Goal: Transaction & Acquisition: Purchase product/service

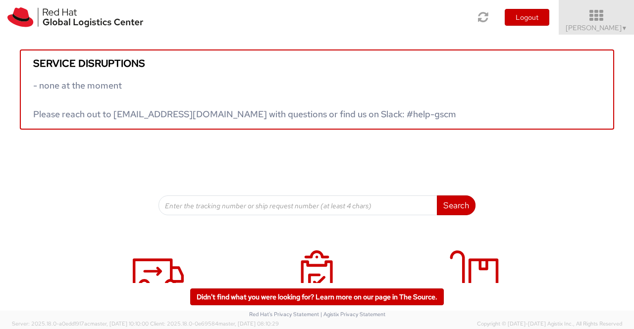
click at [600, 32] on link "[PERSON_NAME] ▼" at bounding box center [596, 17] width 75 height 35
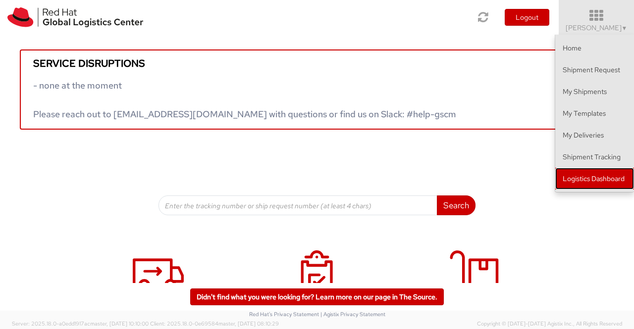
click at [610, 179] on link "Logistics Dashboard" at bounding box center [594, 179] width 79 height 22
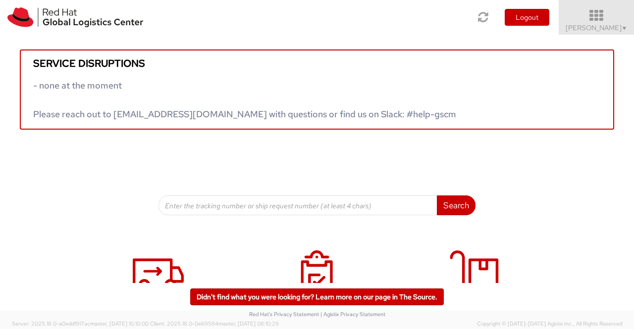
click at [580, 27] on span "Sumitra Hansdah ▼" at bounding box center [597, 27] width 62 height 9
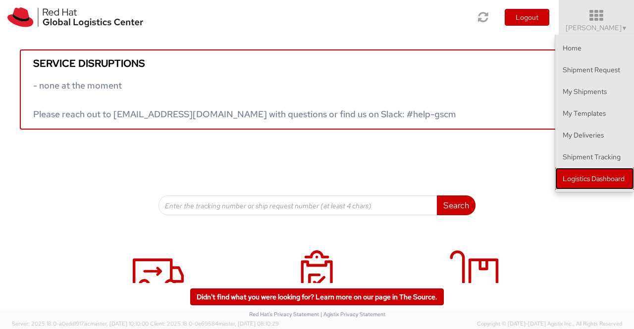
click at [621, 176] on link "Logistics Dashboard" at bounding box center [594, 179] width 79 height 22
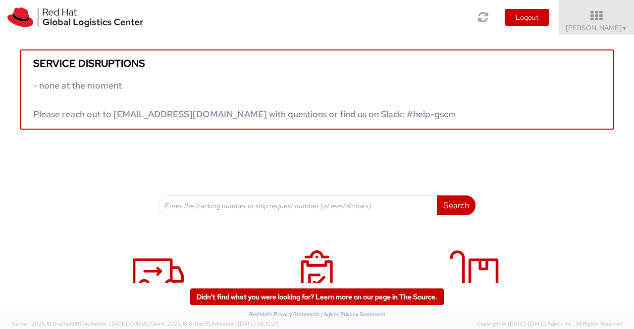
scroll to position [151, 0]
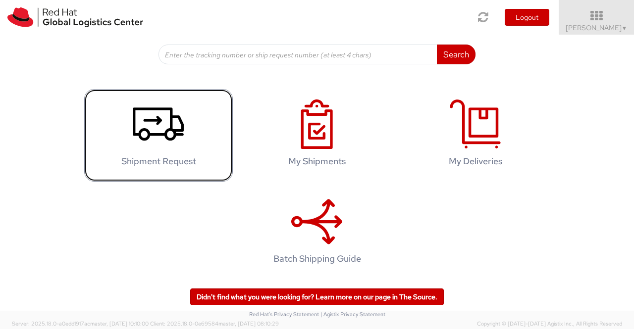
click at [155, 128] on icon at bounding box center [158, 125] width 51 height 50
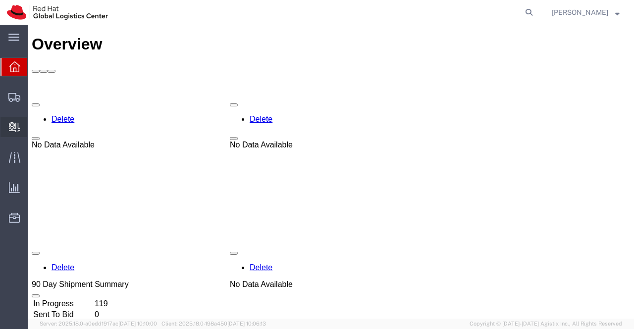
click at [0, 0] on span "Create Delivery" at bounding box center [0, 0] width 0 height 0
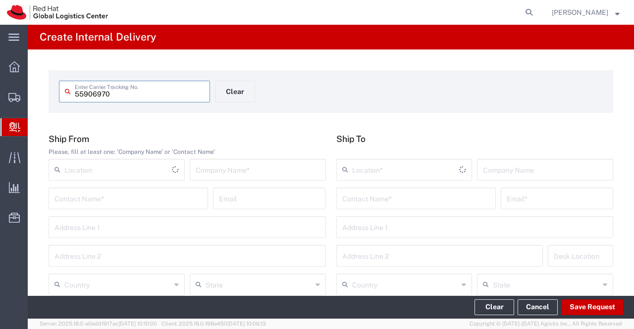
type input "55906970"
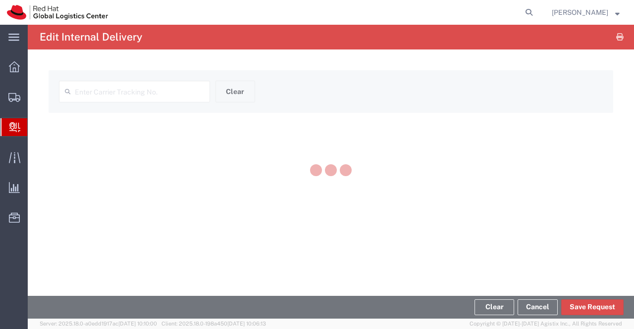
type input "55906970"
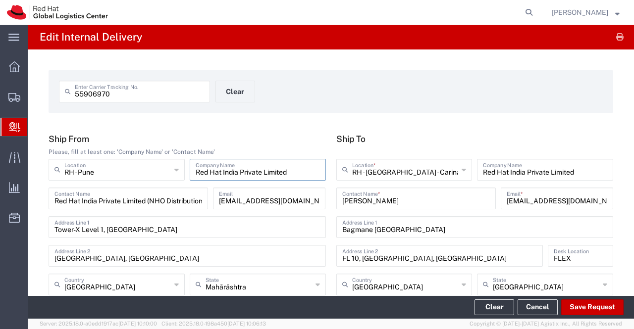
drag, startPoint x: 195, startPoint y: 173, endPoint x: 324, endPoint y: 174, distance: 129.3
click at [324, 174] on agx-input-control "Red Hat India Private Limited Company Name" at bounding box center [257, 170] width 141 height 22
drag, startPoint x: 209, startPoint y: 53, endPoint x: 169, endPoint y: 44, distance: 40.7
drag, startPoint x: 217, startPoint y: 202, endPoint x: 307, endPoint y: 204, distance: 89.7
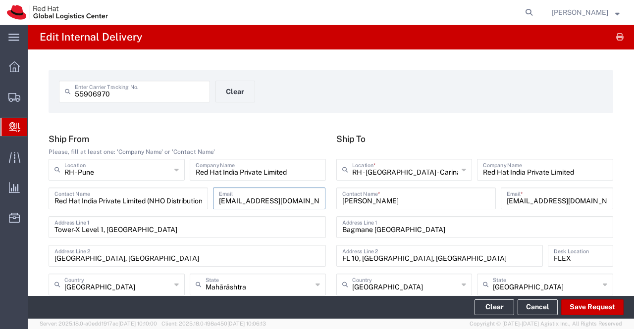
click at [307, 204] on input "apaclogistics@redhat.com" at bounding box center [269, 197] width 101 height 17
drag, startPoint x: 54, startPoint y: 202, endPoint x: 211, endPoint y: 204, distance: 156.5
click at [211, 204] on div "Red Hat India Private Limited (NHO Distributions) Contact Name apaclogistics@re…" at bounding box center [187, 202] width 282 height 29
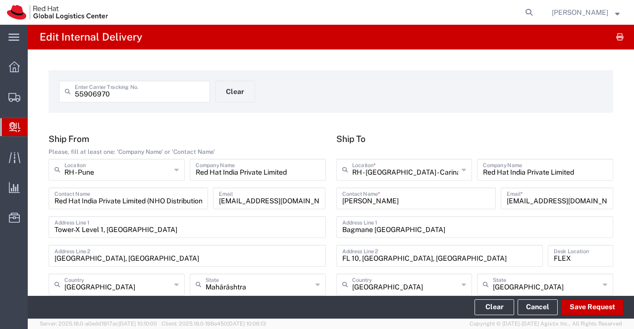
click at [336, 99] on div "55906970 Enter Carrier Tracking No. Clear" at bounding box center [215, 95] width 323 height 29
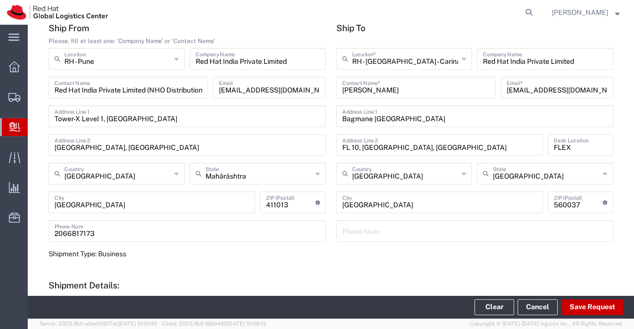
scroll to position [248, 0]
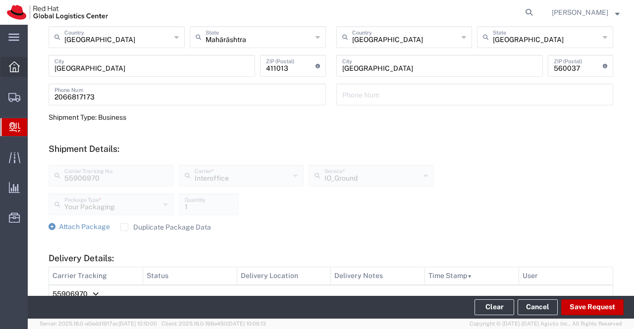
click at [12, 63] on icon at bounding box center [14, 66] width 11 height 11
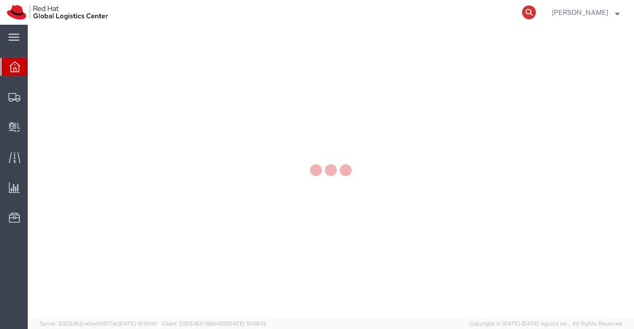
click at [528, 14] on icon at bounding box center [529, 12] width 14 height 14
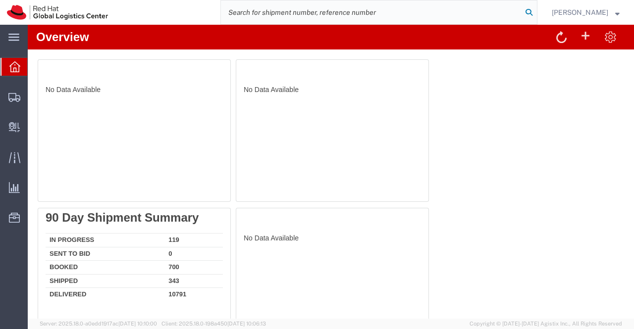
paste input "392646472740"
type input "392646472740"
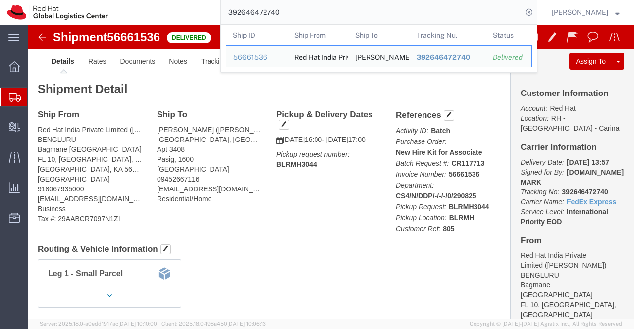
click div "Leg 1 - Small Parcel"
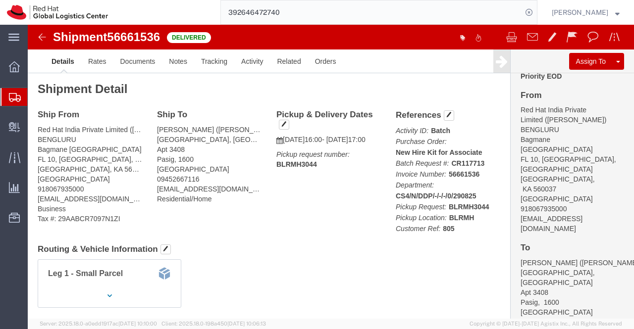
scroll to position [149, 0]
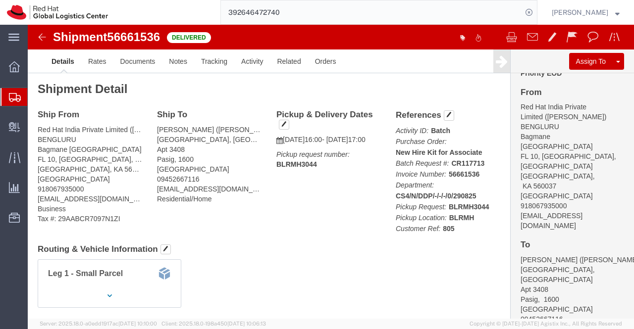
click div "Ship From Red Hat India Private Limited (Pallav Sen Gupta) BENGLURU Bagmane Con…"
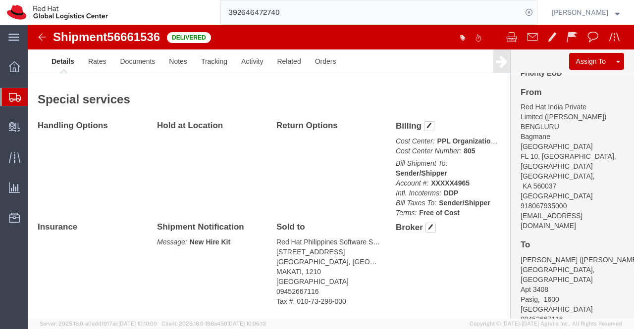
scroll to position [657, 0]
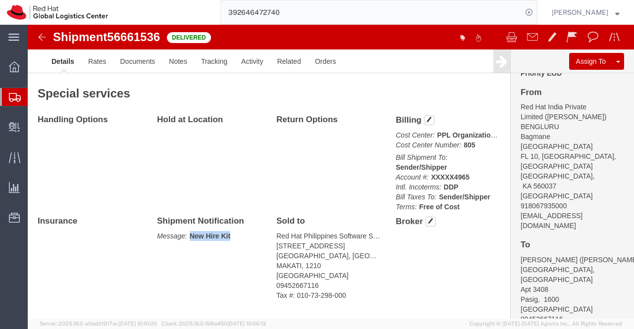
drag, startPoint x: 161, startPoint y: 190, endPoint x: 205, endPoint y: 191, distance: 43.1
click p "Message: New Hire Kit"
copy b "New Hire Kit"
click div "Handling Options Hold at Location Return Options Billing Cost Center: PPL Organ…"
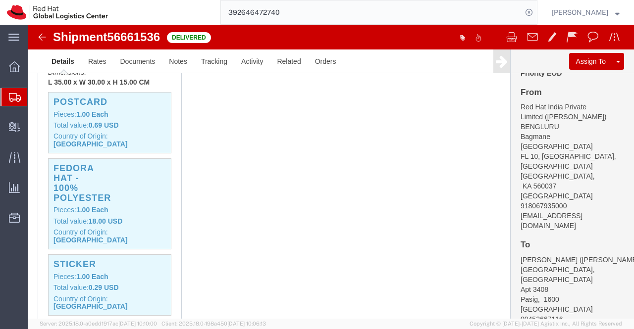
scroll to position [261, 0]
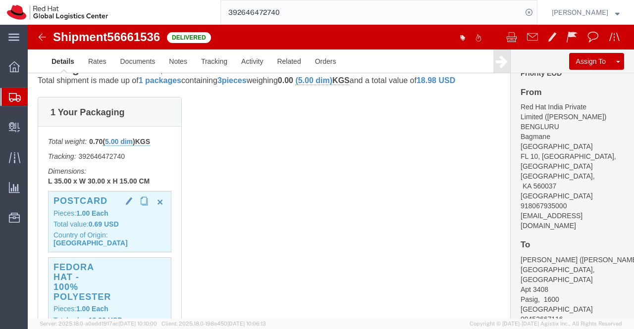
click div "Postcard Pieces: 1.00 Each Total value: 0.69 USD Country of Origin: United Stat…"
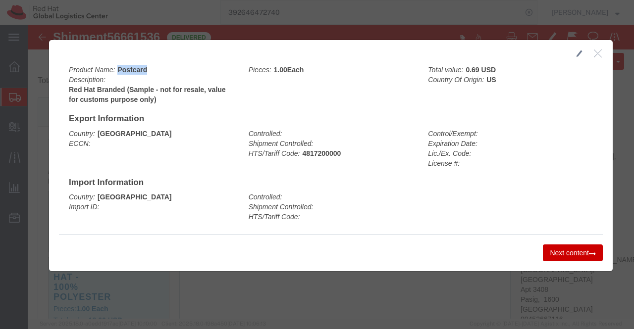
drag, startPoint x: 86, startPoint y: 45, endPoint x: 127, endPoint y: 44, distance: 41.6
click div "Product Name: Postcard Description: Red Hat Branded (Sample - not for resale, v…"
copy b "Postcard"
click b "Philippines"
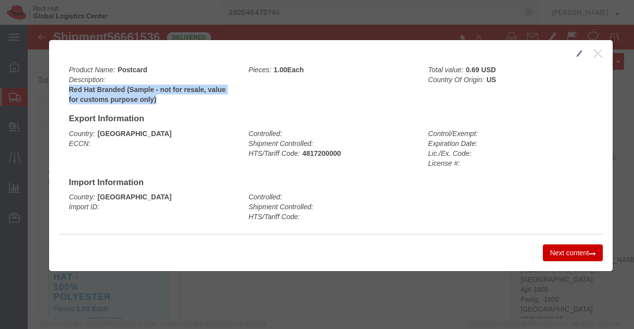
drag, startPoint x: 36, startPoint y: 64, endPoint x: 145, endPoint y: 76, distance: 109.7
click div "Product Name: Postcard Description: Red Hat Branded (Sample - not for resale, v…"
copy b "Red Hat Branded (Sample - not for resale, value for customs purpose only)"
click icon "button"
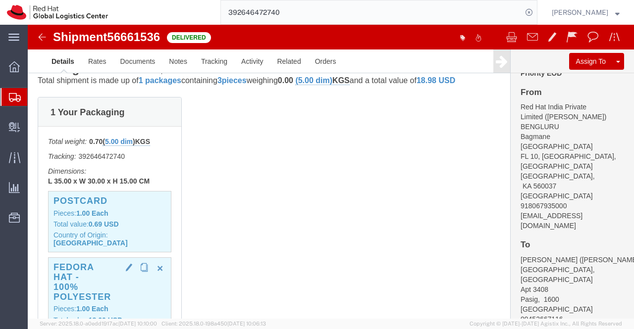
click h3 "Fedora Hat - 100% polyester"
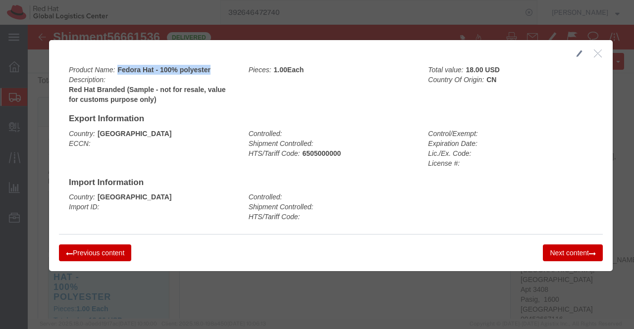
drag, startPoint x: 87, startPoint y: 42, endPoint x: 184, endPoint y: 46, distance: 96.7
click div "Product Name: Fedora Hat - 100% polyester Description: Red Hat Branded (Sample …"
copy b "Fedora Hat - 100% polyester"
click div "Product Name: Fedora Hat - 100% polyester Description: Red Hat Branded (Sample …"
click div "Country: Philippines Import ID:"
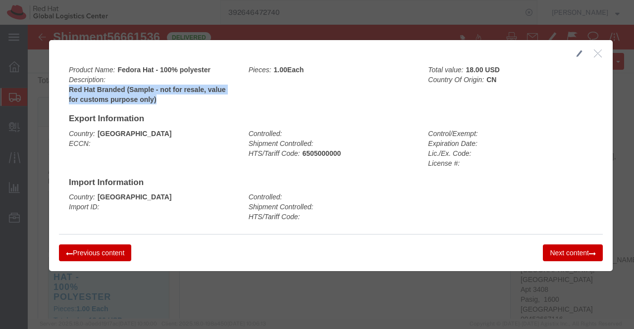
drag, startPoint x: 34, startPoint y: 61, endPoint x: 127, endPoint y: 75, distance: 93.7
click div "Product Name: Fedora Hat - 100% polyester Description: Red Hat Branded (Sample …"
copy b "Red Hat Branded (Sample - not for resale, value for customs purpose only)"
click icon "button"
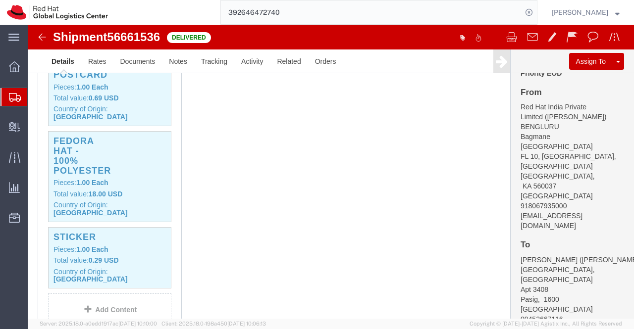
scroll to position [409, 0]
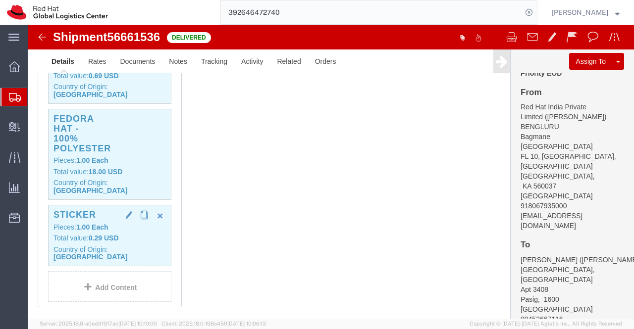
click b "1.00"
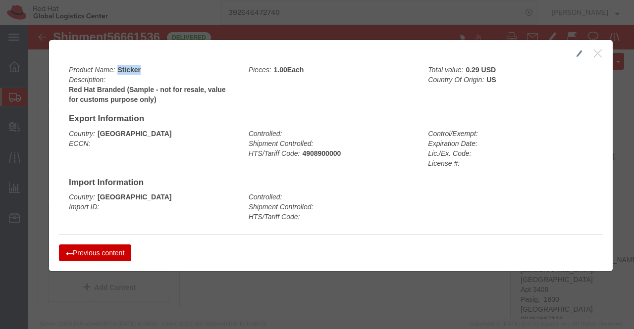
drag, startPoint x: 86, startPoint y: 42, endPoint x: 131, endPoint y: 46, distance: 45.7
click div "Product Name: Sticker Description: Red Hat Branded (Sample - not for resale, va…"
copy b "Sticker"
click h4 "Import Information"
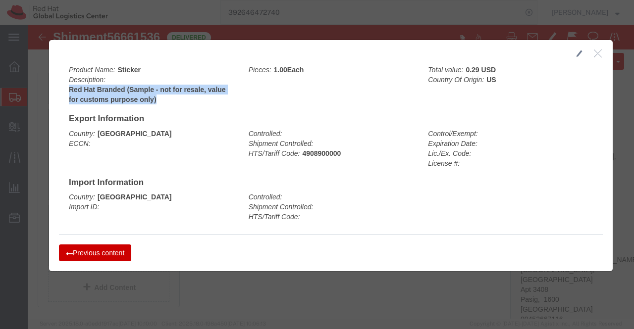
drag, startPoint x: 37, startPoint y: 64, endPoint x: 127, endPoint y: 74, distance: 90.7
click div "Product Name: Sticker Description: Red Hat Branded (Sample - not for resale, va…"
copy b "Red Hat Branded (Sample - not for resale, value for customs purpose only)"
click icon "button"
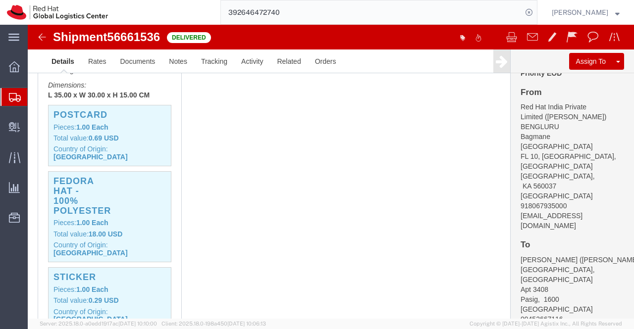
scroll to position [545, 0]
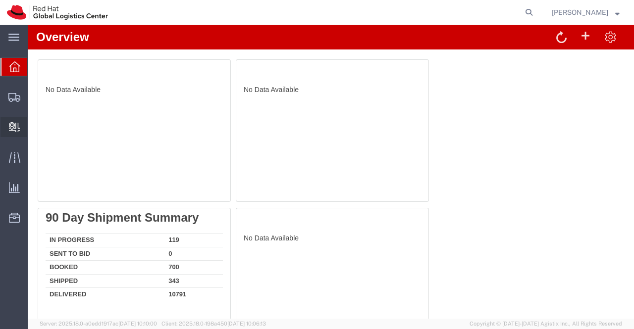
click at [0, 0] on span "Create Delivery" at bounding box center [0, 0] width 0 height 0
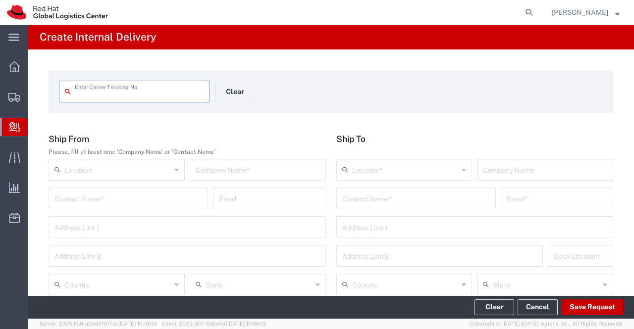
click at [255, 173] on input "text" at bounding box center [258, 168] width 124 height 17
paste input "Red Hat India Private Limited"
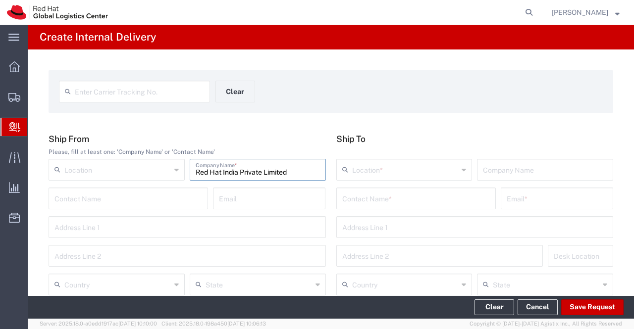
type input "Red Hat India Private Limited"
click at [176, 171] on icon at bounding box center [176, 170] width 4 height 16
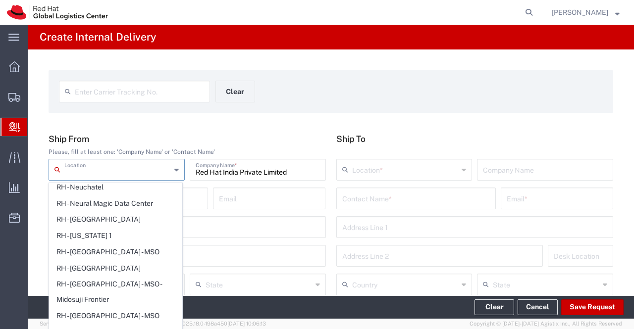
scroll to position [1486, 0]
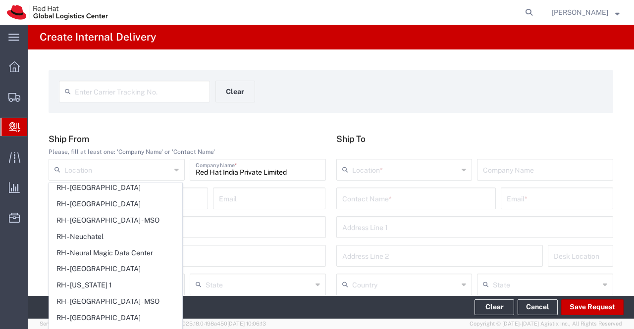
type input "RH - Pune"
type input "Tower-X Level 1, Cyber City"
type input "Magarpatta City, Hadapsar"
type input "India"
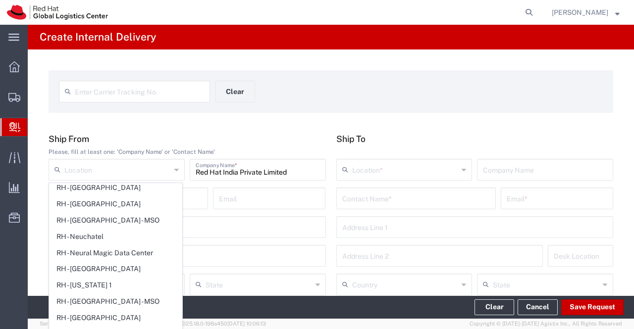
type input "PUNE"
type input "411013"
type input "2066817173"
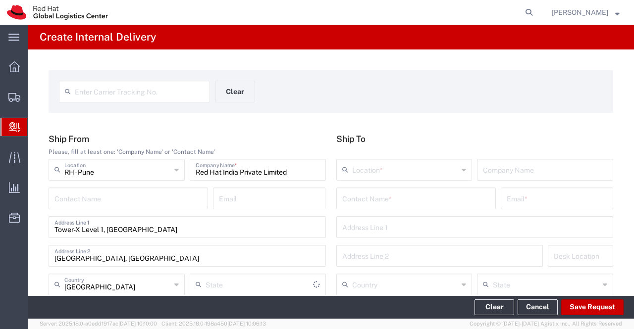
type input "Mahārāshtra"
click at [238, 203] on input "text" at bounding box center [269, 197] width 101 height 17
paste input "apaclogistics@redhat.com"
type input "apaclogistics@redhat.com"
click at [89, 202] on input "text" at bounding box center [128, 197] width 148 height 17
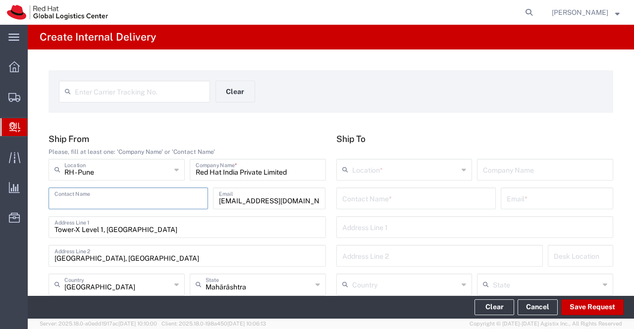
paste input "Red Hat India Private Limited (NHO Distributions)"
type input "Red Hat India Private Limited (NHO Distributions)"
click at [380, 75] on form "Enter Carrier Tracking No. Clear" at bounding box center [331, 91] width 565 height 43
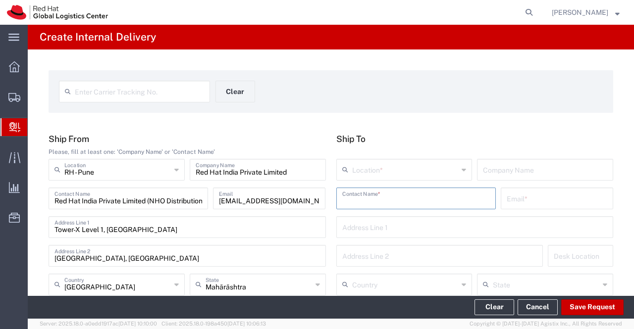
click at [374, 199] on input "text" at bounding box center [416, 197] width 148 height 17
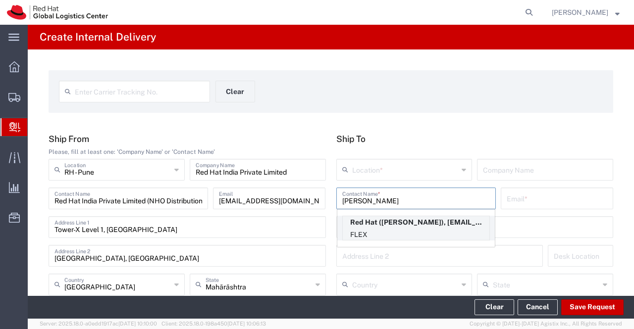
type input "Subin Geo"
click at [439, 222] on p "Red Hat (Subin George), sugeorge@redhat.com" at bounding box center [416, 222] width 147 height 12
type input "Red Hat"
type input "Subin George"
type input "sugeorge@redhat.com"
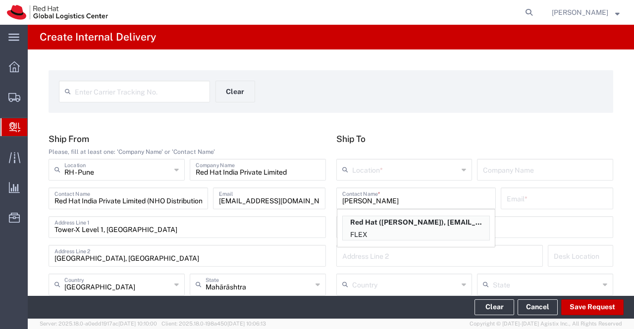
type input "FLEX"
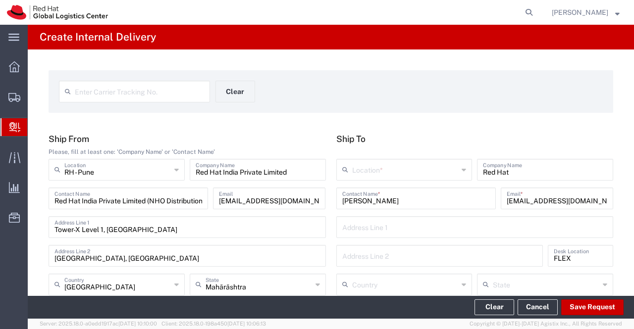
click at [462, 169] on icon at bounding box center [464, 170] width 4 height 16
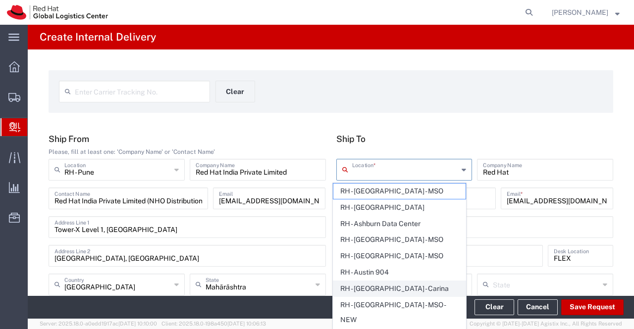
click at [409, 289] on span "RH - Bangalore - Carina" at bounding box center [399, 288] width 132 height 15
type input "RH - Bangalore - Carina"
type input "Red Hat India Private Limited"
type input "Bagmane Constellation Business Park"
type input "FL 10, East Tower, Carina Building"
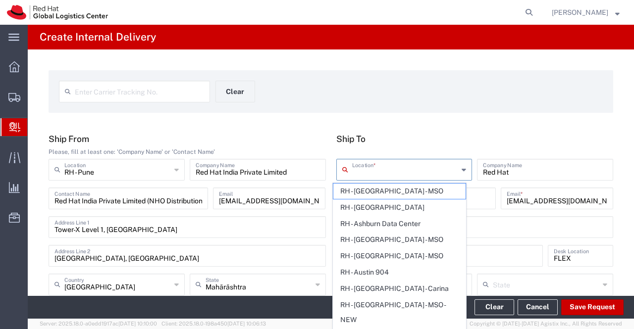
type input "India"
type input "BANGALORE"
type input "560037"
type input "918067935000"
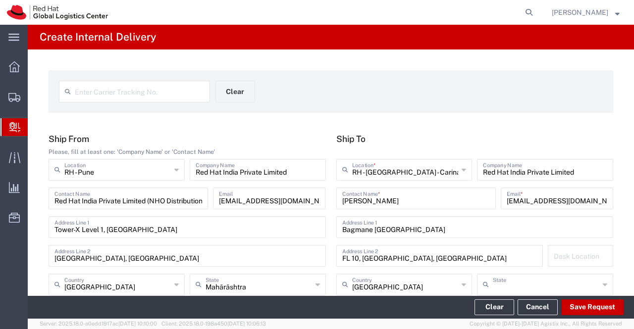
type input "Karnataka"
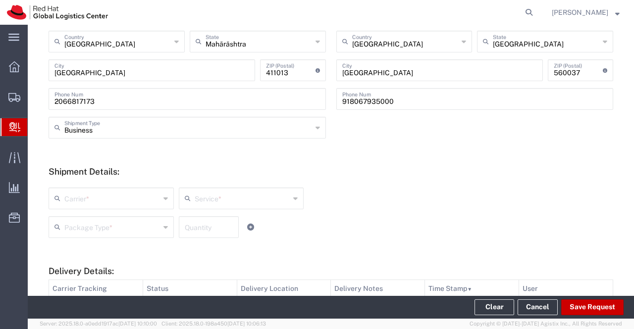
scroll to position [248, 0]
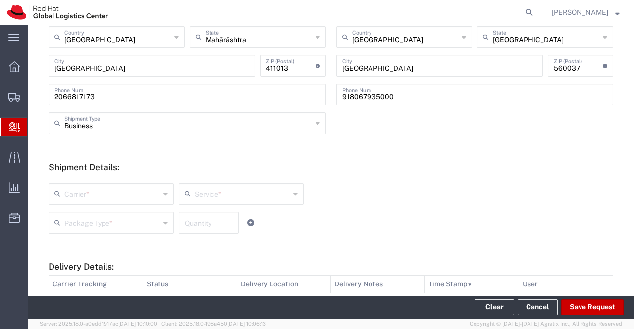
click at [165, 195] on icon at bounding box center [165, 194] width 4 height 16
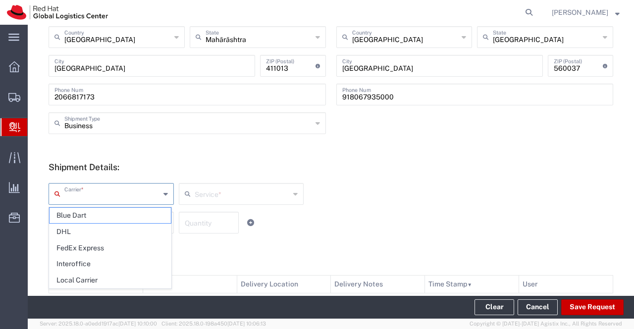
drag, startPoint x: 138, startPoint y: 265, endPoint x: 145, endPoint y: 258, distance: 9.5
click at [138, 264] on span "Interoffice" at bounding box center [110, 264] width 121 height 15
type input "Interoffice"
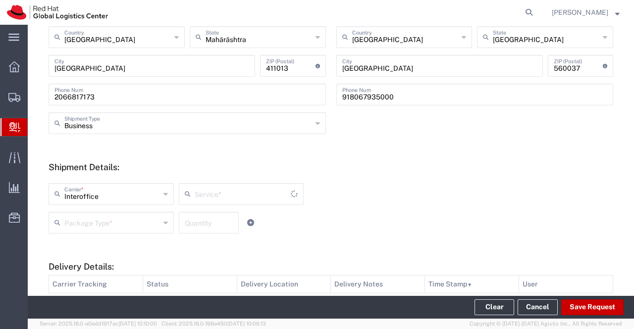
type input "IO_Ground"
click at [165, 223] on icon at bounding box center [165, 223] width 4 height 16
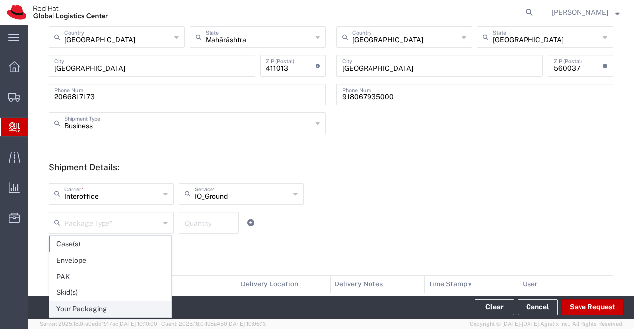
click at [137, 310] on span "Your Packaging" at bounding box center [110, 309] width 121 height 15
type input "Your Packaging"
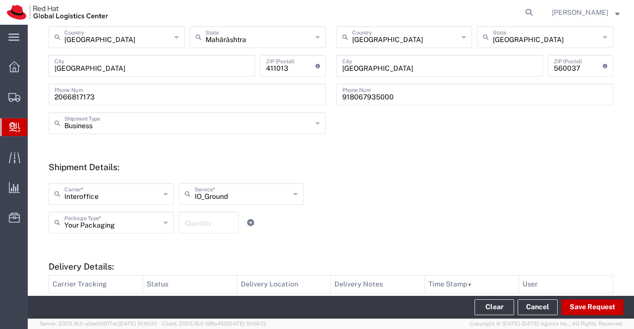
click at [206, 225] on input "number" at bounding box center [209, 221] width 48 height 17
type input "1"
click at [470, 191] on div "Interoffice Carrier * Blue Dart DHL FedEx Express Interoffice Local Carrier IO_…" at bounding box center [331, 208] width 575 height 65
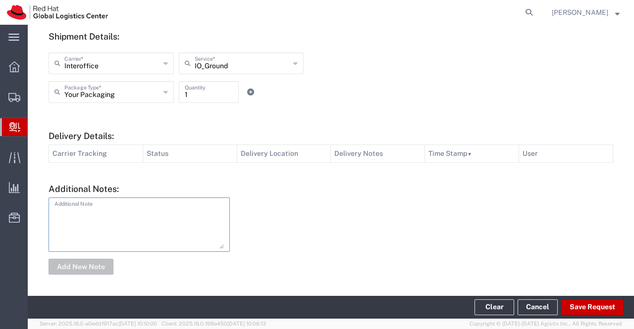
click at [160, 214] on textarea at bounding box center [138, 225] width 169 height 49
type textarea "NHO Kit."
drag, startPoint x: 90, startPoint y: 265, endPoint x: 523, endPoint y: 240, distance: 433.7
click at [93, 264] on button "Add New Note" at bounding box center [81, 267] width 65 height 16
click at [601, 308] on button "Save Request" at bounding box center [592, 308] width 62 height 16
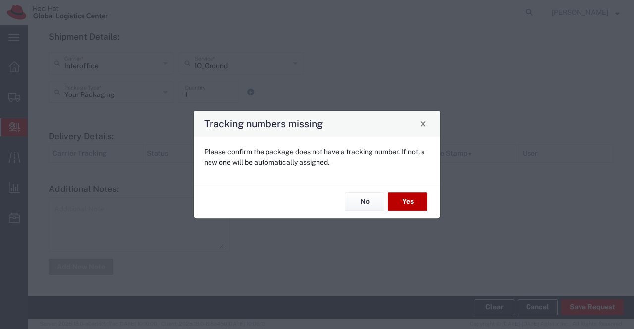
click at [417, 196] on button "Yes" at bounding box center [408, 202] width 40 height 18
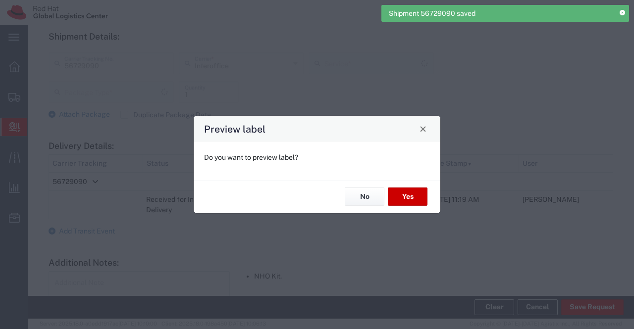
type input "Your Packaging"
type input "IO_Ground"
click at [356, 193] on button "No" at bounding box center [365, 197] width 40 height 18
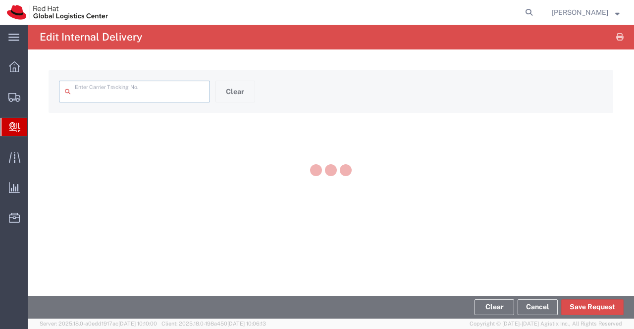
type input "56729090"
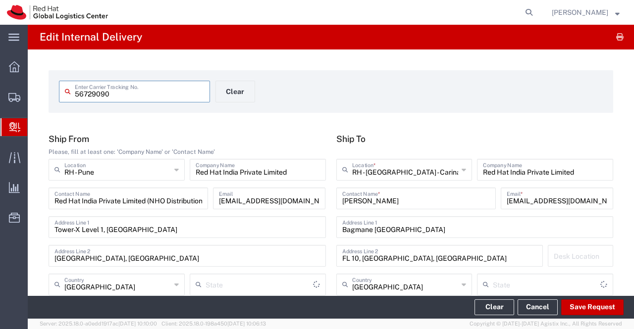
type input "IO_Ground"
type input "Mahārāshtra"
type input "Karnataka"
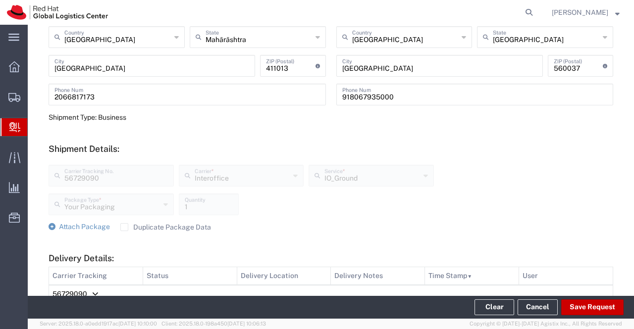
scroll to position [433, 0]
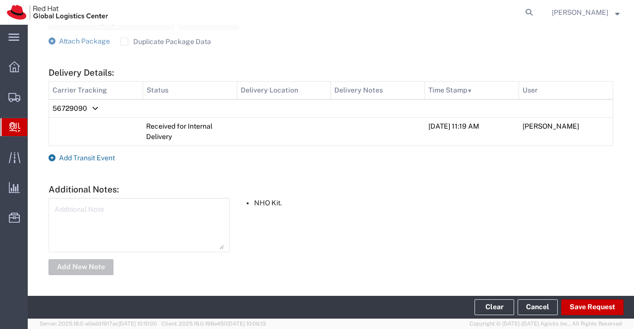
click at [51, 156] on icon at bounding box center [52, 158] width 7 height 7
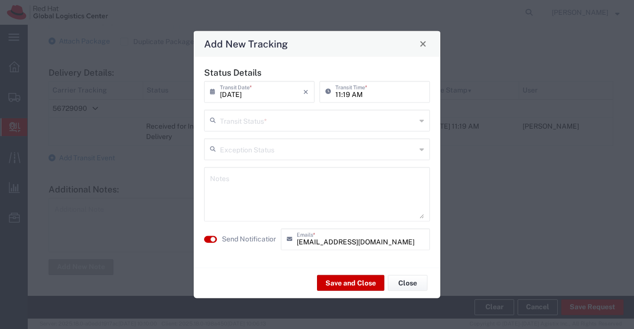
click at [420, 120] on icon at bounding box center [422, 120] width 4 height 16
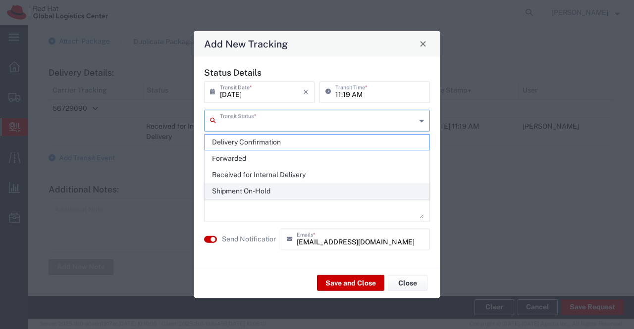
click at [407, 187] on span "Shipment On-Hold" at bounding box center [317, 191] width 224 height 15
type input "Shipment On-Hold"
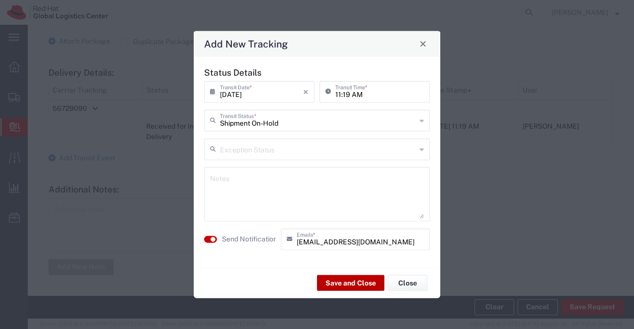
click at [355, 285] on button "Save and Close" at bounding box center [350, 283] width 67 height 16
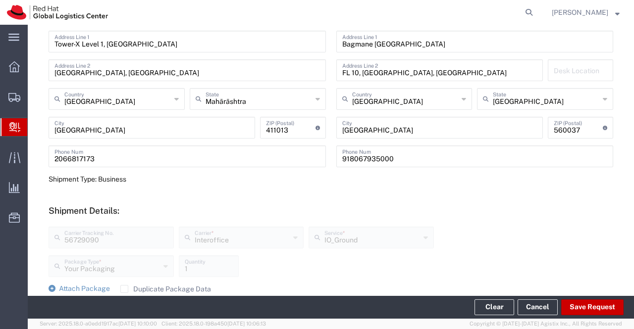
scroll to position [0, 0]
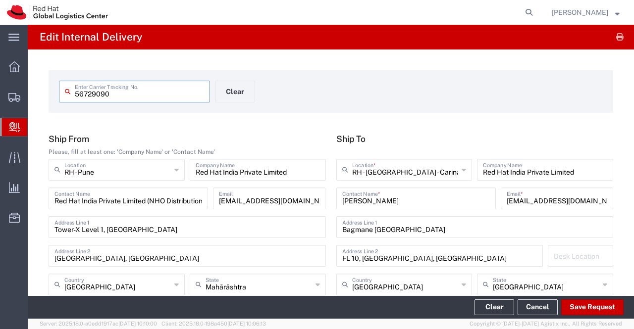
drag, startPoint x: 122, startPoint y: 97, endPoint x: 76, endPoint y: 95, distance: 46.1
click at [76, 95] on input "56729090" at bounding box center [139, 90] width 129 height 17
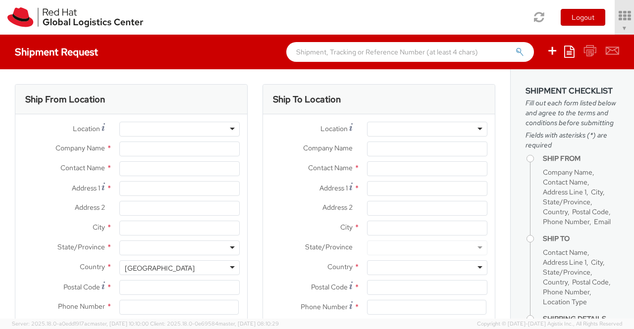
type input "Red Hat India Private Limited"
type input "[PERSON_NAME]"
type input "Bagmane Constellation Business Park"
type input "FL 10, East Tower, Carina Building"
type input "BANGALORE"
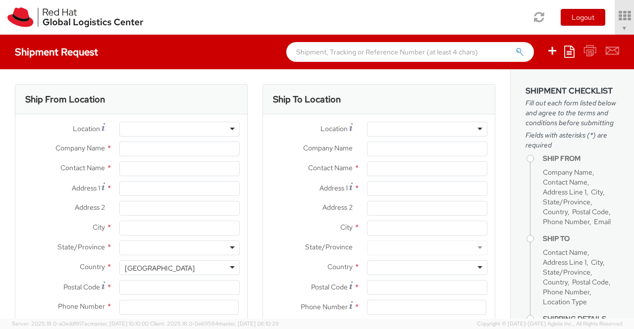
type input "560037"
type input "918046128812"
type input "shansdah@redhat.com"
select select "CM"
select select "KGS"
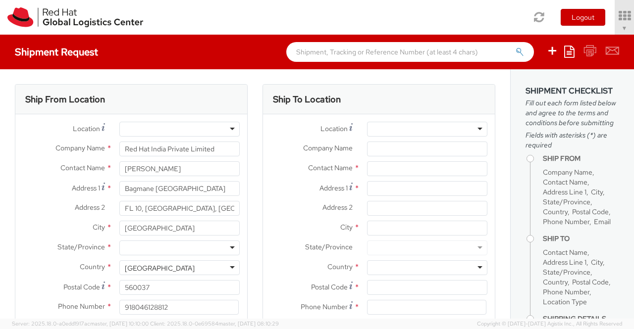
select select "901"
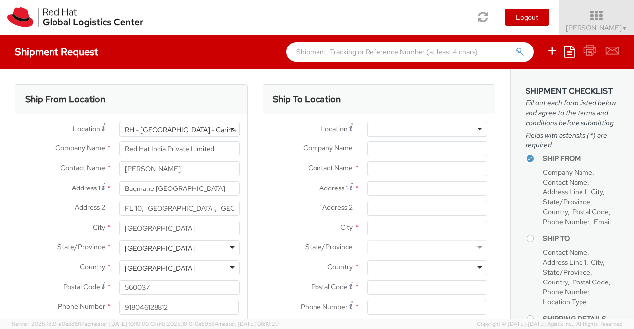
select select
drag, startPoint x: 180, startPoint y: 167, endPoint x: 115, endPoint y: 165, distance: 65.4
click at [115, 165] on div "[PERSON_NAME]" at bounding box center [179, 168] width 135 height 15
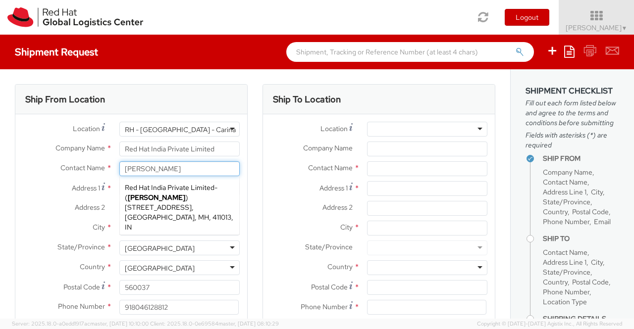
type input "Pallav Sen Gupta"
click at [198, 30] on div "Toggle navigation Logout Sumitra Hansdah ▼ Home Shipment Request My Shipments M…" at bounding box center [317, 17] width 634 height 35
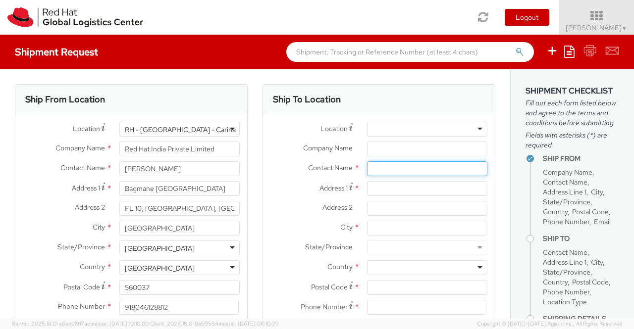
click at [378, 168] on input "text" at bounding box center [427, 168] width 120 height 15
paste input "Lady Ann Parungao Ocado"
type input "Lady Ann Parungao Ocado"
click at [239, 163] on div "Pallav Sen Gupta Pallav Sen Gupta Red Hat India Private Limited - ( Pallav Sen …" at bounding box center [179, 168] width 135 height 15
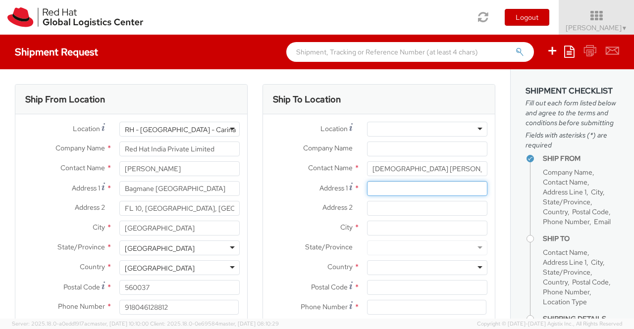
click at [406, 186] on input "Address 1 *" at bounding box center [427, 188] width 120 height 15
paste input "1769B [GEOGRAPHIC_DATA] Brgy 637"
type input "1769B [GEOGRAPHIC_DATA] Brgy 637"
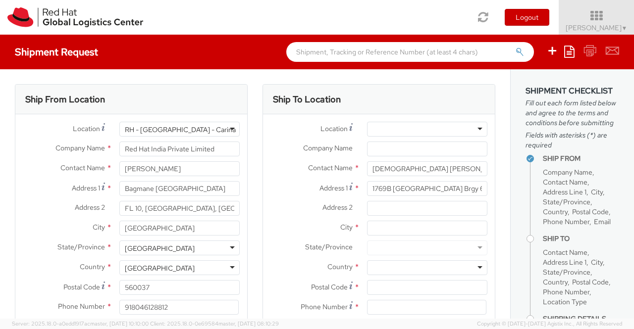
click at [264, 229] on label "City *" at bounding box center [311, 227] width 97 height 13
click at [367, 229] on input "City *" at bounding box center [427, 228] width 120 height 15
click at [397, 207] on input "Address 2 *" at bounding box center [427, 208] width 120 height 15
paste input "[PERSON_NAME] [GEOGRAPHIC_DATA][DATE][PERSON_NAME]"
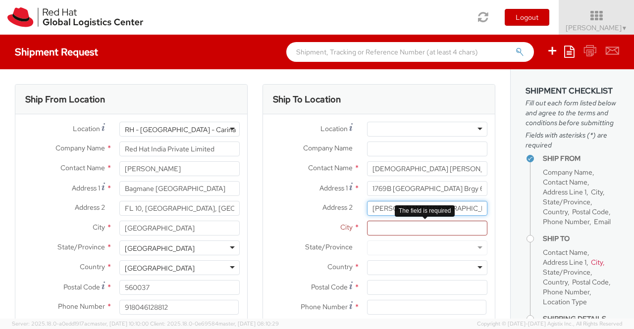
type input "[PERSON_NAME] [GEOGRAPHIC_DATA][DATE][PERSON_NAME]"
click at [393, 229] on input "City *" at bounding box center [427, 228] width 120 height 15
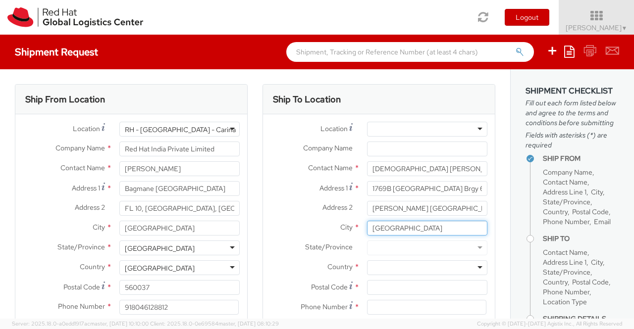
type input "[GEOGRAPHIC_DATA]"
click at [264, 222] on label "City *" at bounding box center [311, 227] width 97 height 13
click at [367, 222] on input "[GEOGRAPHIC_DATA]" at bounding box center [427, 228] width 120 height 15
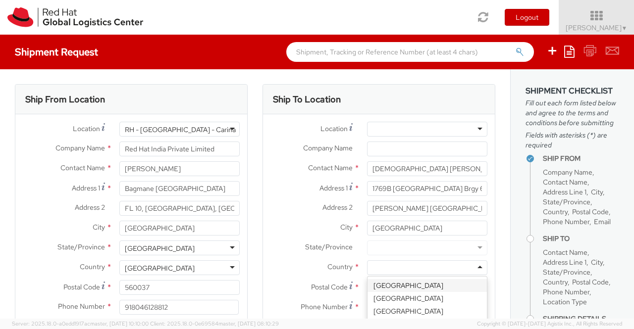
click at [395, 266] on div at bounding box center [427, 268] width 120 height 15
type input "Ph"
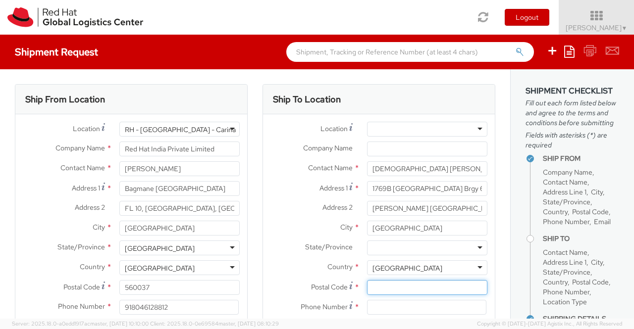
drag, startPoint x: 436, startPoint y: 287, endPoint x: 448, endPoint y: 328, distance: 42.8
click at [436, 287] on input "Postal Code *" at bounding box center [427, 287] width 120 height 15
type input "1005"
click at [257, 279] on div "Ship To Location Location * RH - Amsterdam - MSO RH - Amsterdam Data Center RH …" at bounding box center [379, 232] width 248 height 296
click at [401, 307] on input at bounding box center [426, 307] width 119 height 15
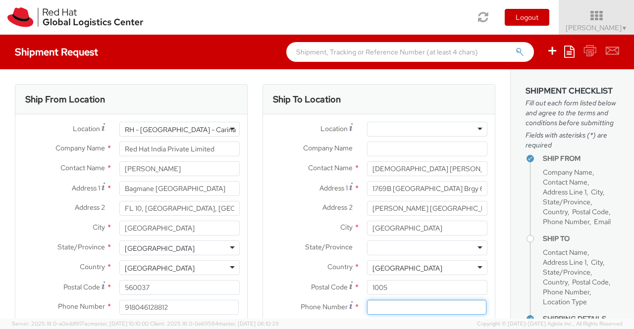
paste input "[PHONE_NUMBER]"
type input "[PHONE_NUMBER]"
click at [266, 291] on label "Postal Code *" at bounding box center [311, 286] width 97 height 13
click at [367, 291] on input "1005" at bounding box center [427, 287] width 120 height 15
click at [279, 265] on label "Country *" at bounding box center [311, 267] width 97 height 13
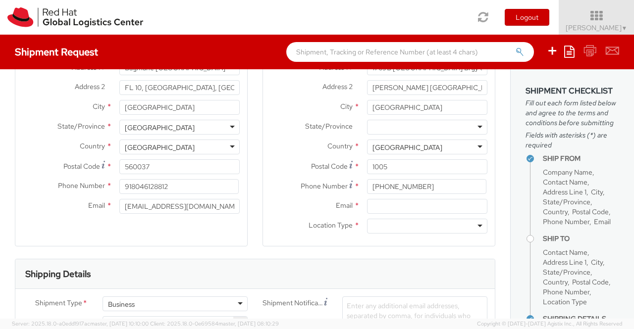
scroll to position [149, 0]
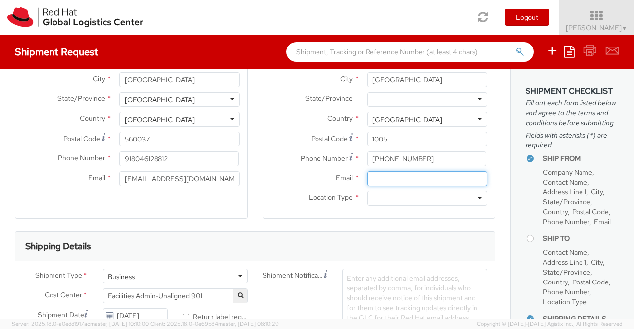
click at [391, 179] on input "Email *" at bounding box center [427, 178] width 120 height 15
paste input "[EMAIL_ADDRESS][DOMAIN_NAME]"
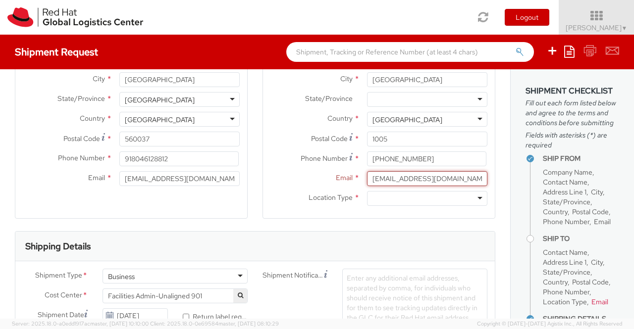
paste input "[EMAIL_ADDRESS][DOMAIN_NAME]"
click at [473, 195] on div at bounding box center [427, 198] width 120 height 15
click at [293, 220] on div "Ship To Location Location * RH - Amsterdam - MSO RH - Amsterdam Data Center RH …" at bounding box center [379, 84] width 233 height 296
click at [313, 222] on div "Ship To Location Location * RH - Amsterdam - MSO RH - Amsterdam Data Center RH …" at bounding box center [379, 84] width 233 height 296
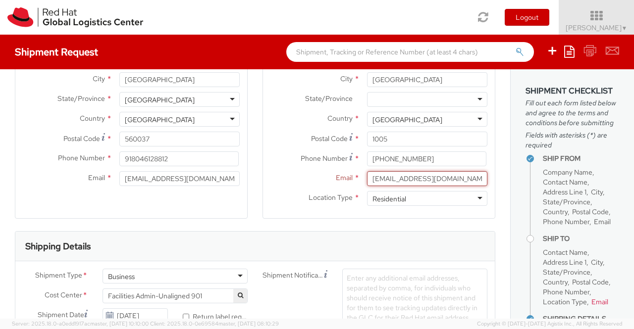
click at [255, 190] on div "Ship To Location Location * RH - Amsterdam - MSO RH - Amsterdam Data Center RH …" at bounding box center [379, 84] width 248 height 296
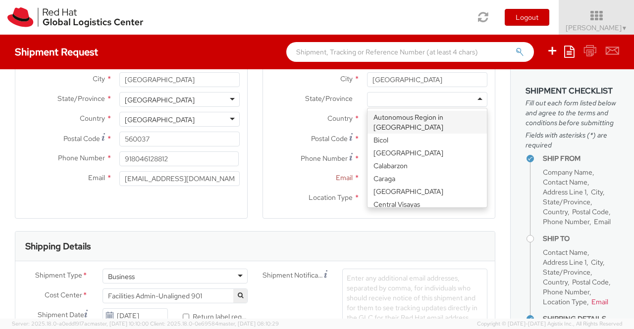
click at [472, 100] on div at bounding box center [427, 99] width 120 height 15
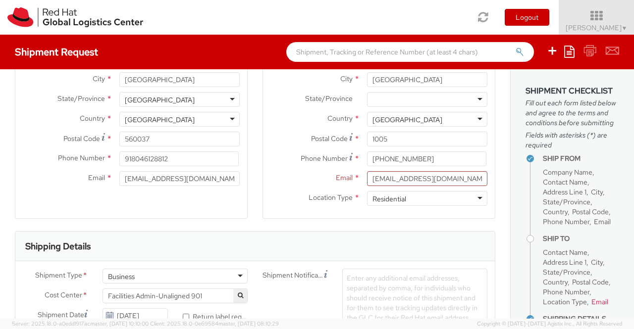
click at [246, 196] on div "Ship From Location Location * RH - Bangalore - Carina RH - Bangalore - Carina R…" at bounding box center [131, 84] width 248 height 296
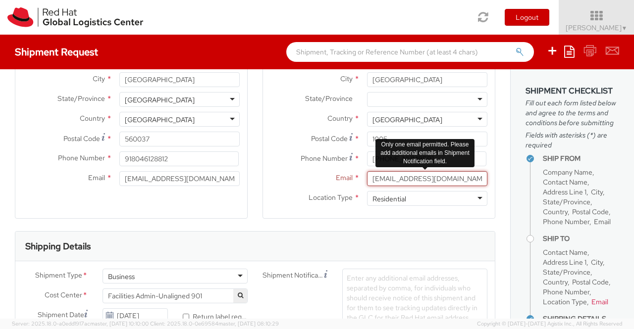
scroll to position [0, 37]
drag, startPoint x: 430, startPoint y: 181, endPoint x: 481, endPoint y: 181, distance: 51.0
click at [481, 181] on div "[EMAIL_ADDRESS][DOMAIN_NAME],[EMAIL_ADDRESS][DOMAIN_NAME]" at bounding box center [427, 178] width 135 height 15
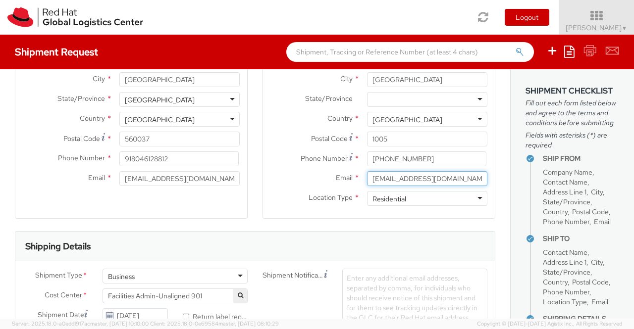
type input "[EMAIL_ADDRESS][DOMAIN_NAME]"
click at [266, 190] on div "Email * locado@redhat.com" at bounding box center [379, 181] width 232 height 20
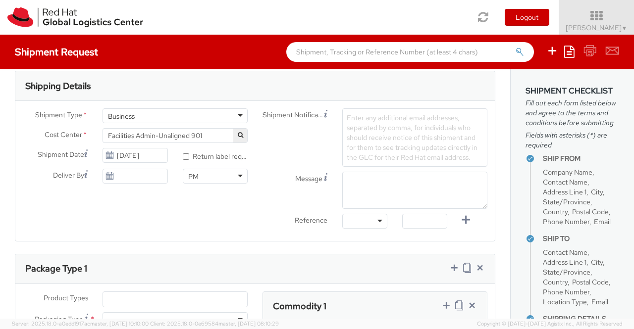
scroll to position [282, 0]
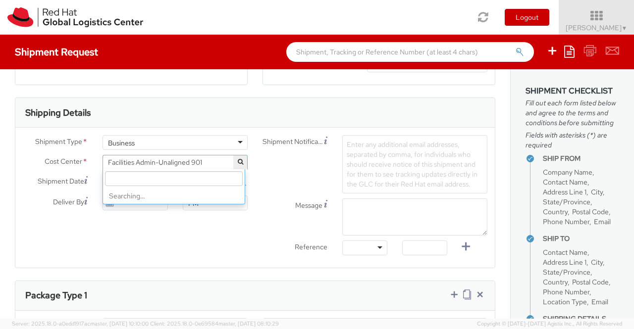
click at [207, 159] on span "Facilities Admin-Unaligned 901" at bounding box center [175, 162] width 134 height 9
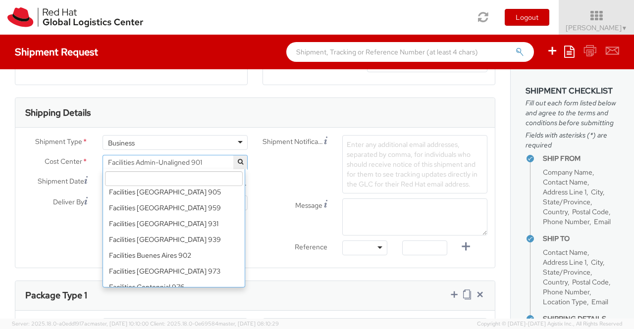
click at [209, 176] on input "search" at bounding box center [174, 178] width 138 height 15
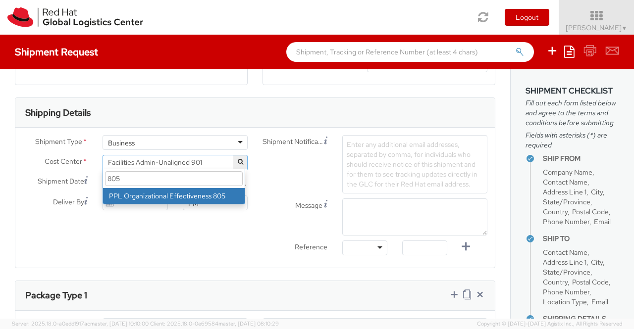
type input "805"
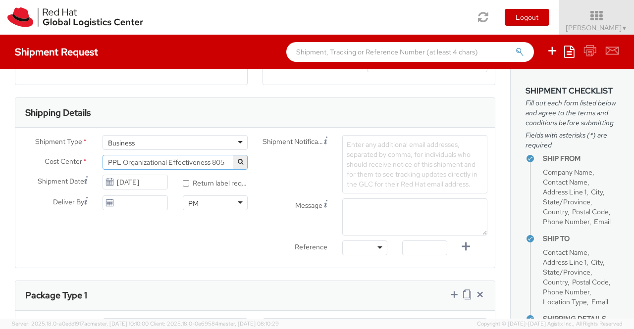
select select "805"
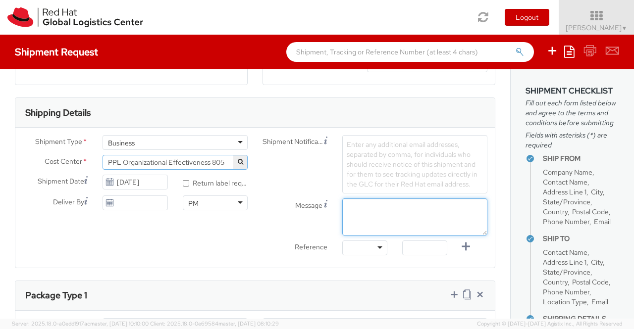
click at [359, 210] on textarea "Message" at bounding box center [414, 217] width 145 height 37
paste textarea "New Hire Kit"
type textarea "New Hire Kit"
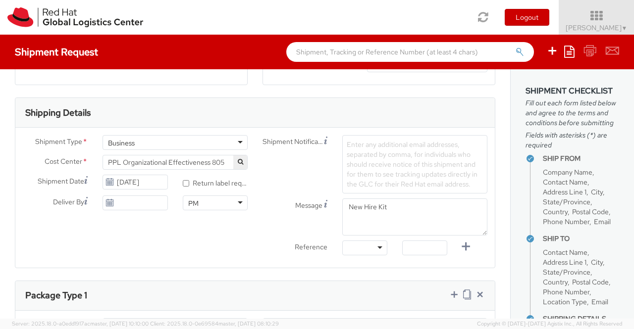
click at [207, 244] on div "Shipment Type * Business Business Business Cost Center * Facilities Admin-Unali…" at bounding box center [254, 197] width 479 height 125
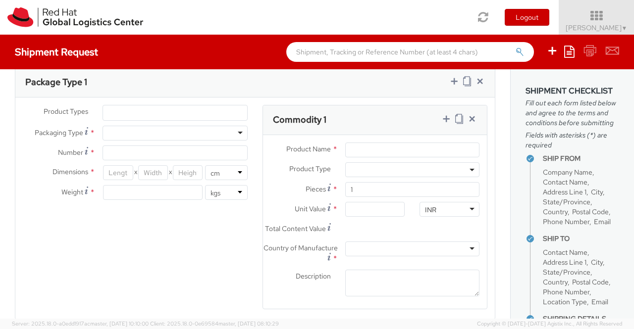
scroll to position [480, 0]
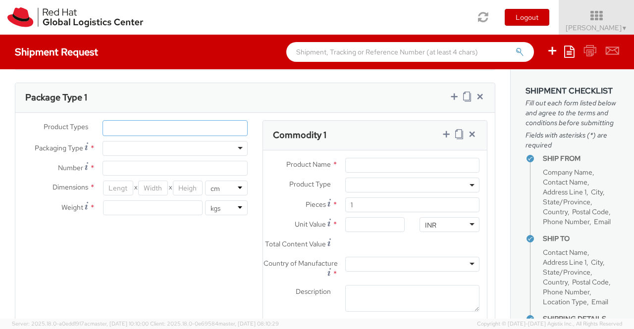
click at [175, 129] on ul at bounding box center [175, 128] width 144 height 15
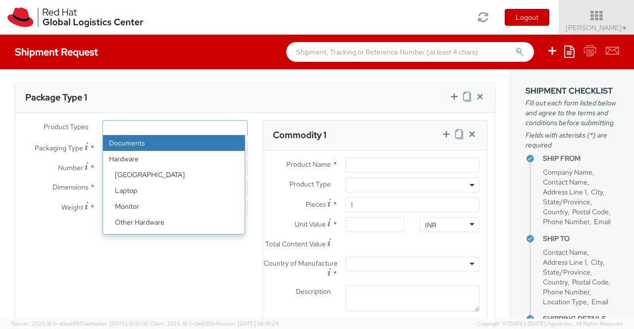
scroll to position [44, 0]
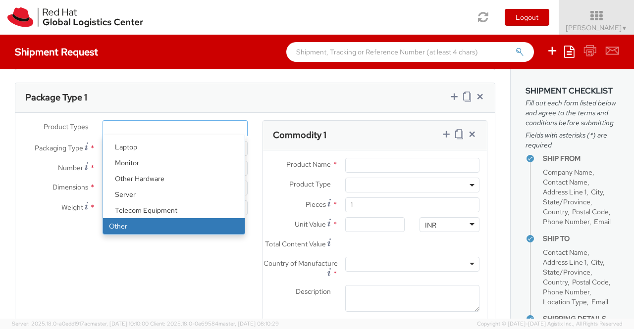
select select "OTHER"
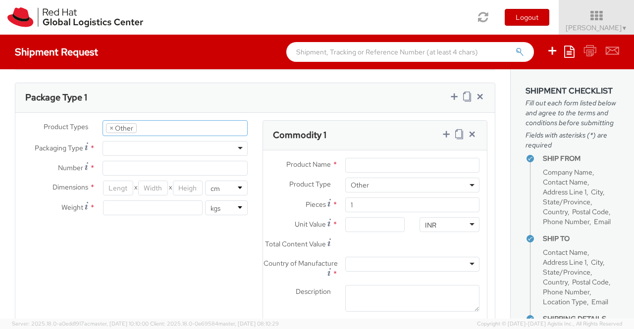
scroll to position [75, 0]
click at [236, 145] on div at bounding box center [175, 148] width 145 height 15
click at [117, 168] on input "Number *" at bounding box center [175, 168] width 145 height 15
type input "1"
click at [110, 271] on div "Product Types * Documents Docking Station Laptop Monitor Other Hardware Server …" at bounding box center [254, 228] width 479 height 217
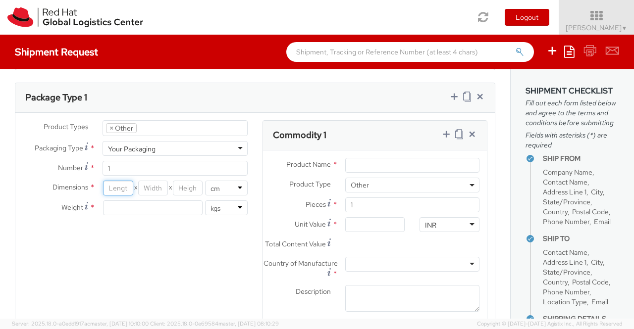
click at [116, 188] on input "number" at bounding box center [118, 188] width 30 height 15
type input "35"
click at [150, 190] on input "number" at bounding box center [153, 188] width 30 height 15
type input "30"
click at [188, 186] on input "number" at bounding box center [188, 188] width 30 height 15
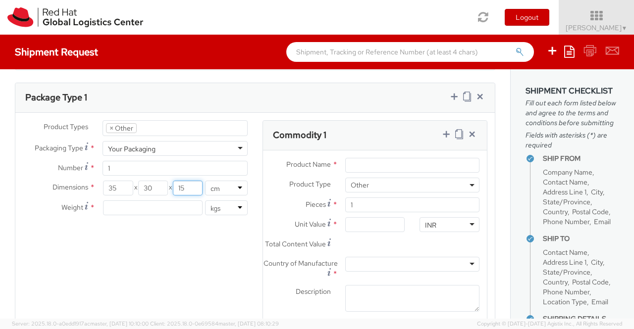
type input "15"
click at [155, 205] on input "number" at bounding box center [153, 208] width 100 height 15
type input "0.70"
click at [177, 276] on div "Product Types * Documents Docking Station Laptop Monitor Other Hardware Server …" at bounding box center [254, 228] width 479 height 217
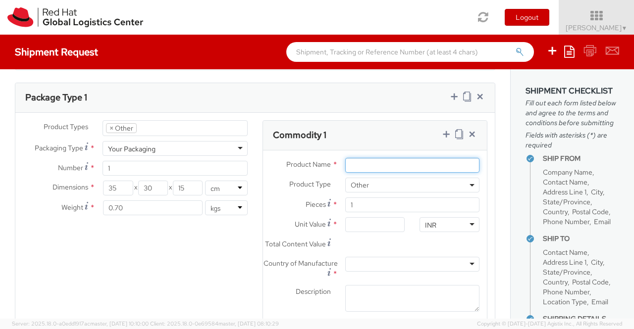
click at [385, 163] on input "Product Name *" at bounding box center [412, 165] width 134 height 15
paste input "Postcard"
type input "Postcard"
click at [184, 252] on div "Product Types * Documents Docking Station Laptop Monitor Other Hardware Server …" at bounding box center [254, 228] width 479 height 217
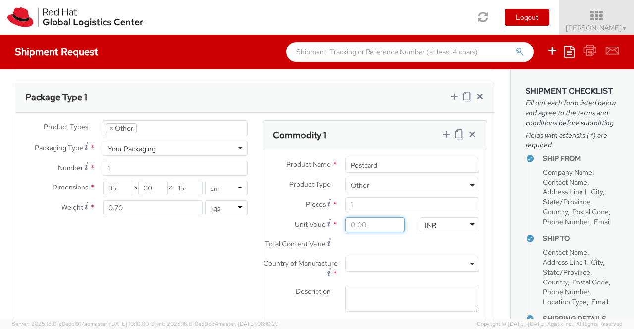
click at [347, 224] on input "Unit Value *" at bounding box center [375, 224] width 60 height 15
type input "0.60"
type input "0.69"
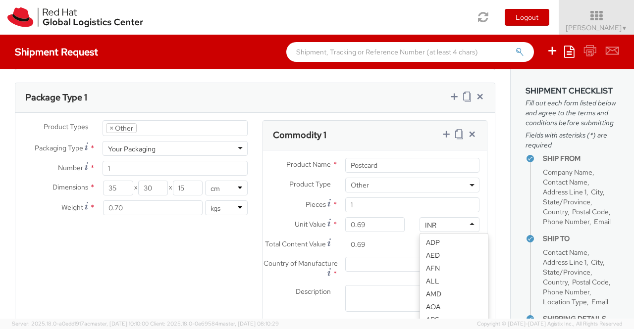
scroll to position [758, 0]
click at [465, 220] on div "INR" at bounding box center [450, 224] width 60 height 15
type input "USD"
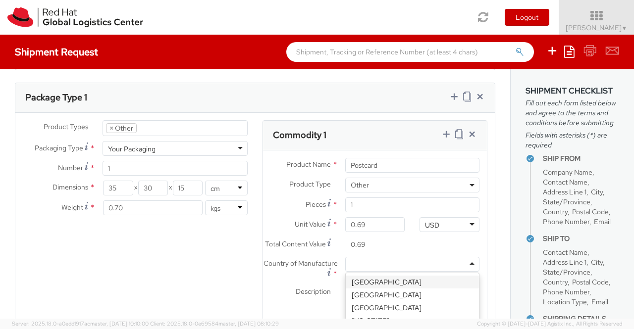
click at [359, 272] on div at bounding box center [412, 264] width 134 height 15
type input "Unit"
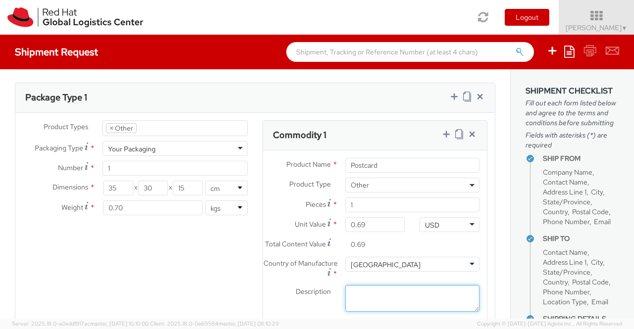
click at [401, 301] on textarea "Description *" at bounding box center [412, 298] width 134 height 27
paste textarea "Red Hat Branded (Sample - not for resale, value for customs purpose only)"
type textarea "Red Hat Branded (Sample - not for resale, value for customs purpose only)"
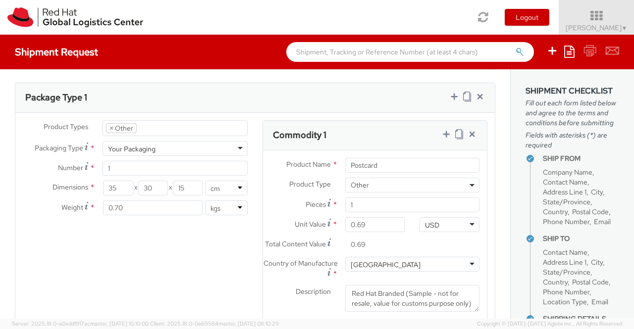
click at [207, 278] on div "Product Types * Documents Docking Station Laptop Monitor Other Hardware Server …" at bounding box center [254, 228] width 479 height 217
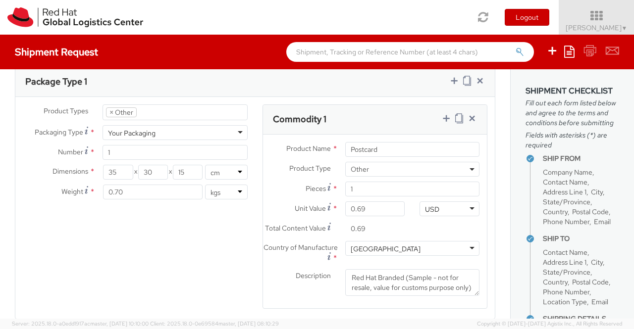
scroll to position [480, 0]
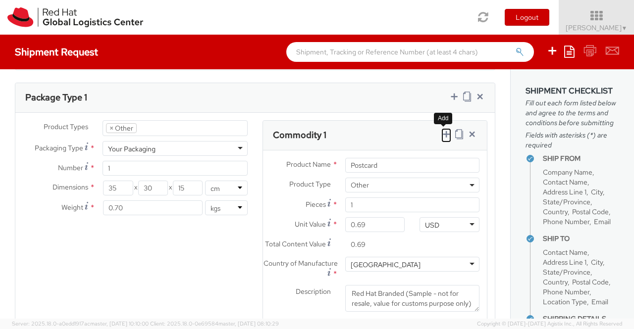
click at [441, 133] on icon at bounding box center [446, 134] width 10 height 10
select select
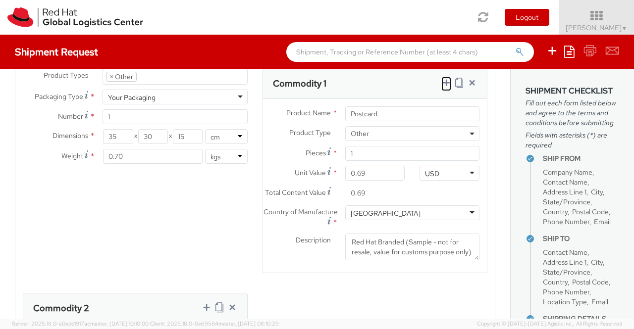
scroll to position [629, 0]
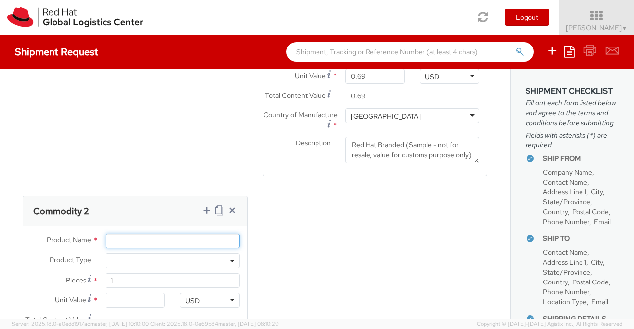
click at [136, 244] on input "Product Name *" at bounding box center [173, 241] width 134 height 15
paste input "Fedora Hat - 100% polyester"
type input "Fedora Hat - 100% polyester"
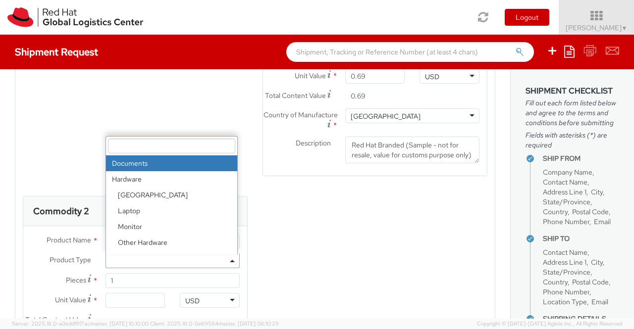
click at [230, 263] on b at bounding box center [232, 261] width 5 height 2
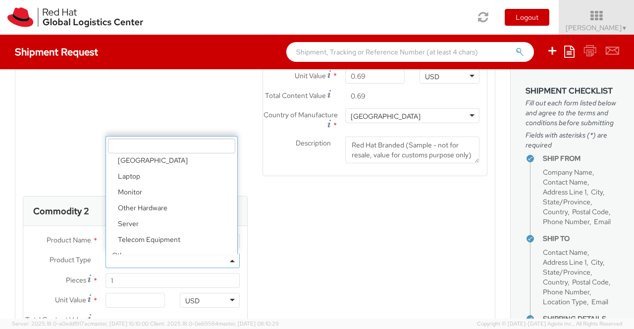
scroll to position [44, 0]
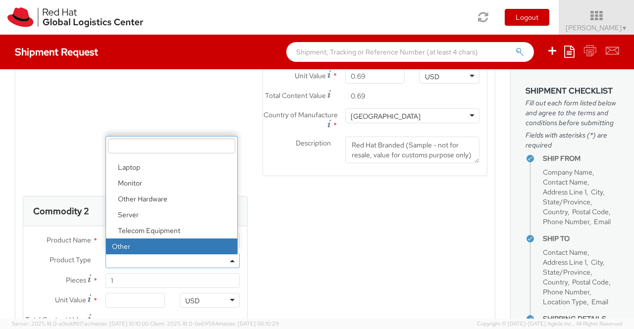
select select "OTHER"
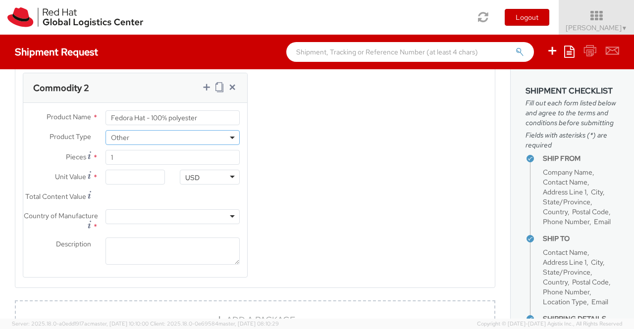
scroll to position [778, 0]
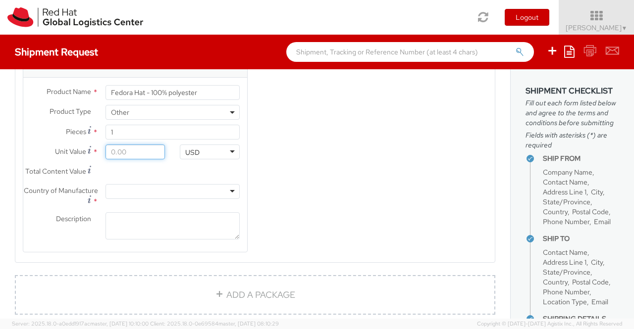
click at [120, 157] on input "Unit Value *" at bounding box center [136, 152] width 60 height 15
type input "1.00"
type input "18.00"
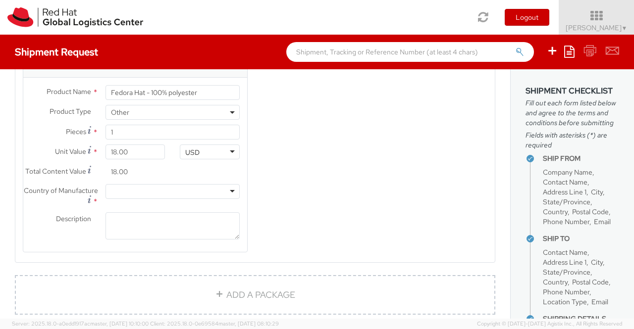
click at [362, 202] on div "Product Types * Documents Docking Station Laptop Monitor Other Hardware Server …" at bounding box center [254, 44] width 479 height 442
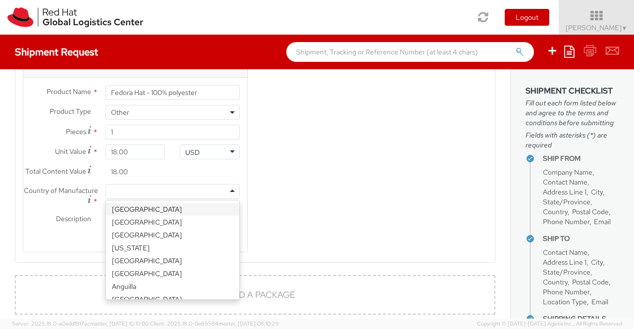
click at [232, 199] on div at bounding box center [173, 191] width 134 height 15
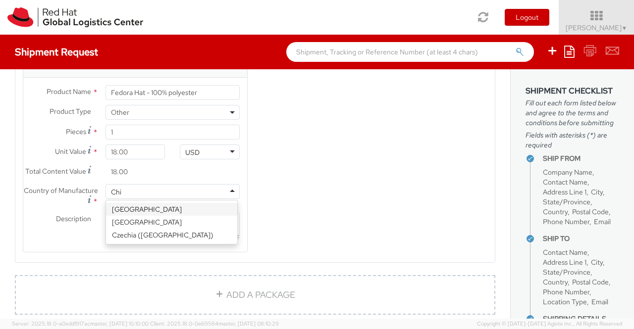
type input "Chin"
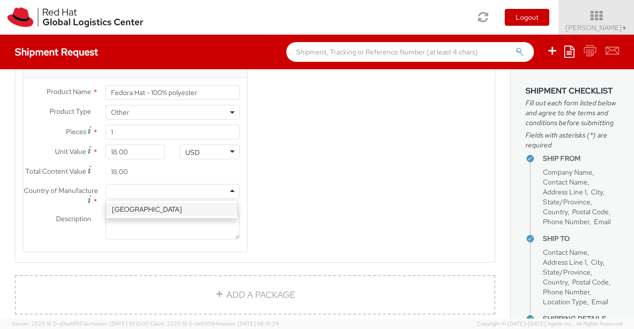
scroll to position [0, 0]
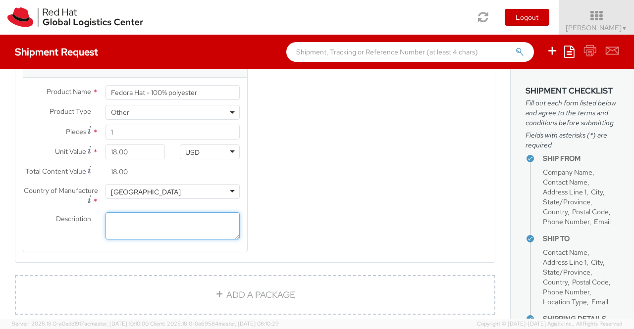
click at [172, 240] on textarea "Description *" at bounding box center [173, 225] width 134 height 27
paste textarea "Red Hat Branded (Sample - not for resale, value for customs purpose only)"
type textarea "Red Hat Branded (Sample - not for resale, value for customs purpose only)"
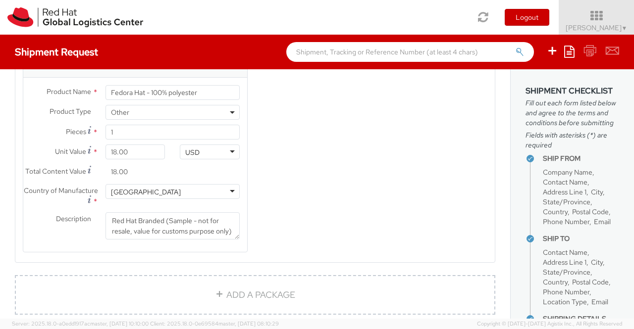
click at [320, 232] on div "Product Types * Documents Docking Station Laptop Monitor Other Hardware Server …" at bounding box center [254, 44] width 479 height 442
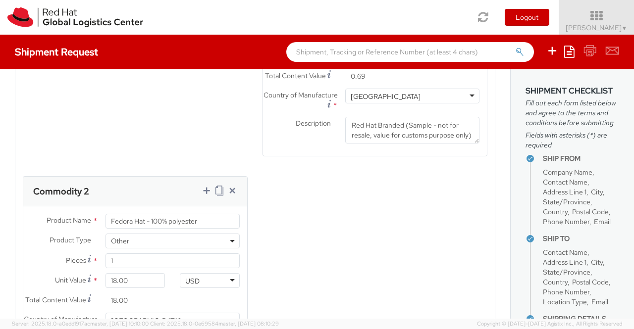
scroll to position [629, 0]
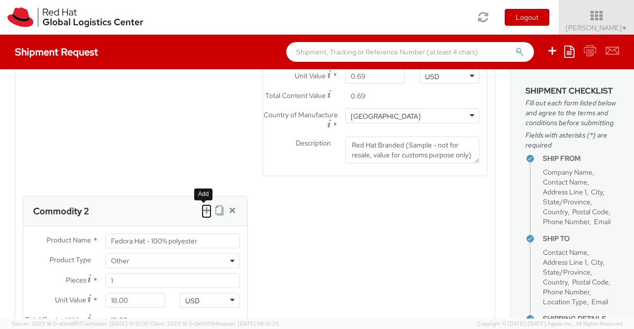
click at [202, 215] on icon at bounding box center [207, 211] width 10 height 10
select select
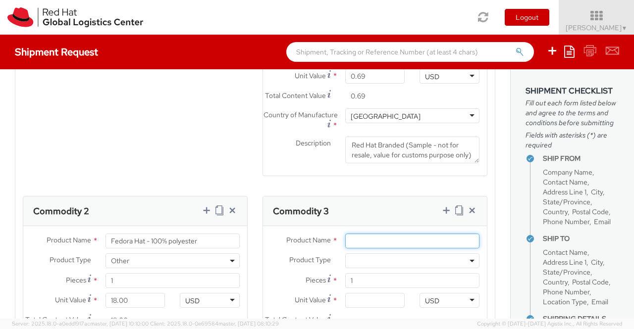
click at [367, 244] on input "Product Name *" at bounding box center [412, 241] width 134 height 15
paste input "Sticker"
type input "Sticker"
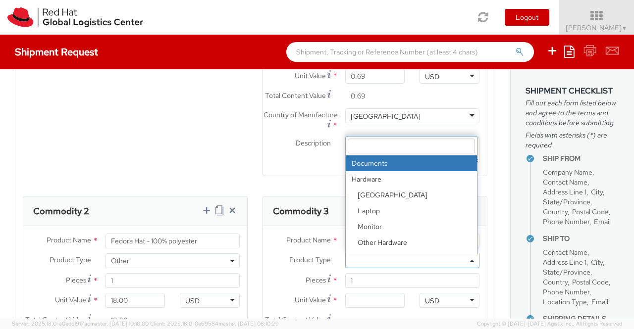
click at [472, 266] on span at bounding box center [473, 261] width 2 height 15
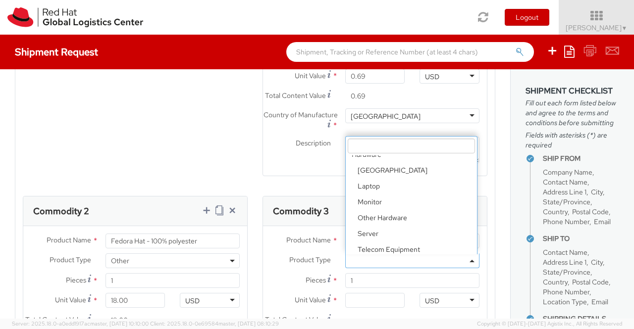
scroll to position [44, 0]
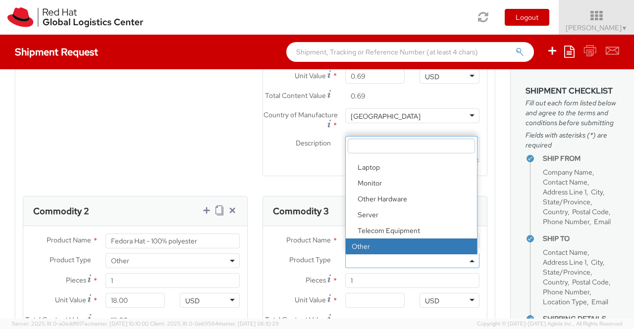
select select "OTHER"
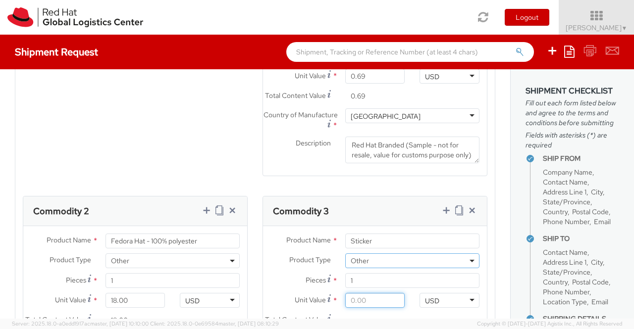
click at [347, 305] on input "Unit Value *" at bounding box center [375, 300] width 60 height 15
type input "0.20"
type input "0.29"
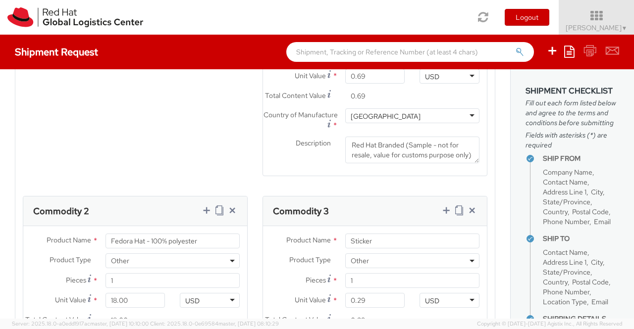
click at [249, 292] on agx-form-section "Commodity 2 Product Name * Fedora Hat - 100% polyester Product Type * Documents…" at bounding box center [135, 304] width 240 height 217
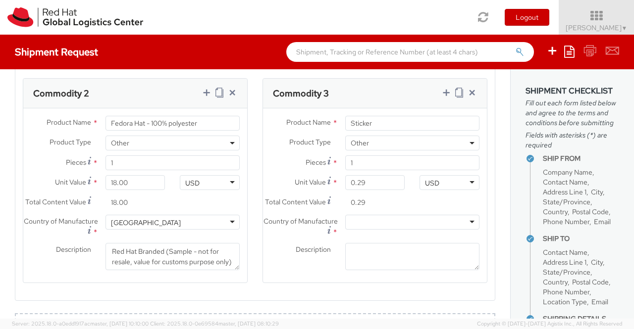
scroll to position [778, 0]
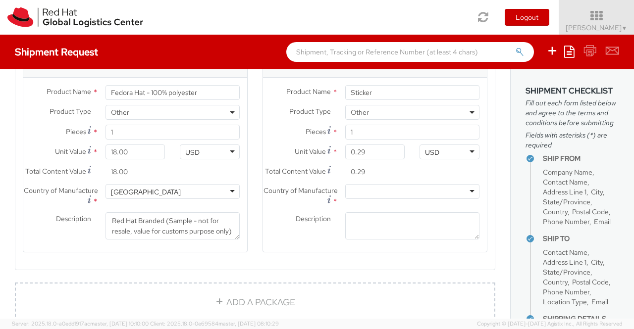
click at [464, 199] on div at bounding box center [412, 191] width 134 height 15
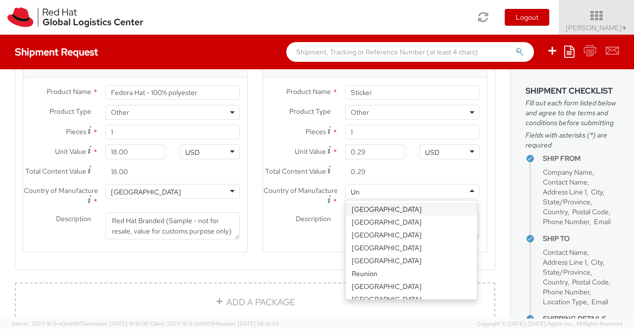
type input "Uni"
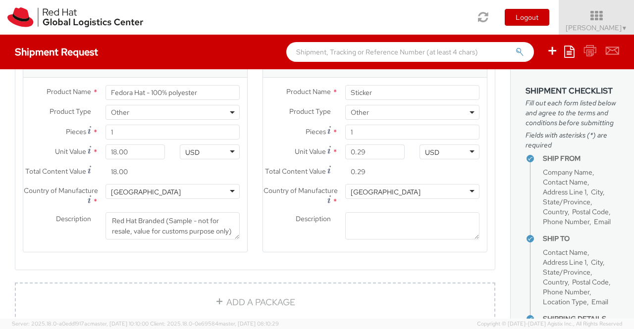
scroll to position [0, 0]
click at [378, 240] on textarea "Description *" at bounding box center [412, 225] width 134 height 27
paste textarea "Red Hat Branded (Sample - not for resale, value for customs purpose only)"
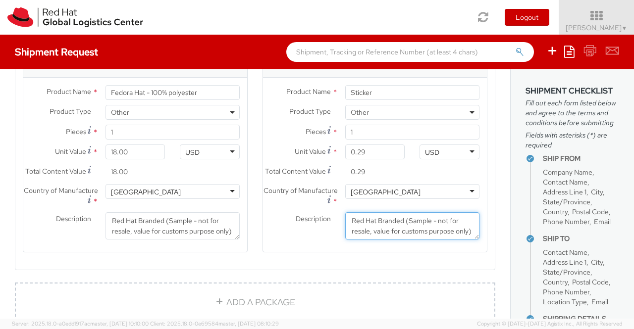
scroll to position [6, 0]
type textarea "Red Hat Branded (Sample - not for resale, value for customs purpose only)"
click at [205, 265] on agx-form-section "Commodity 2 Product Name * Fedora Hat - 100% polyester Product Type * Documents…" at bounding box center [135, 156] width 240 height 217
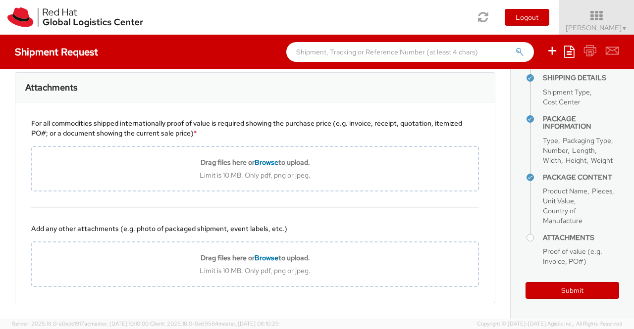
scroll to position [299, 0]
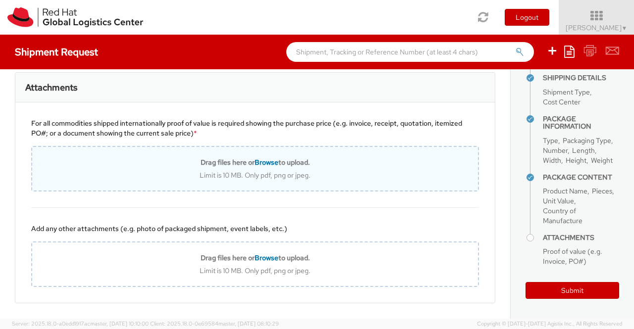
click at [266, 167] on span "Browse" at bounding box center [267, 162] width 24 height 9
type input "C:\fakepath\Value proof for NHO KIT.png"
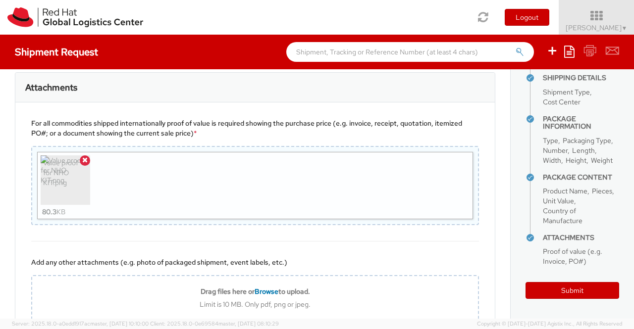
scroll to position [309, 0]
click at [568, 292] on button "Submit" at bounding box center [573, 290] width 94 height 17
type input "[DEMOGRAPHIC_DATA] [PERSON_NAME] Ocado"
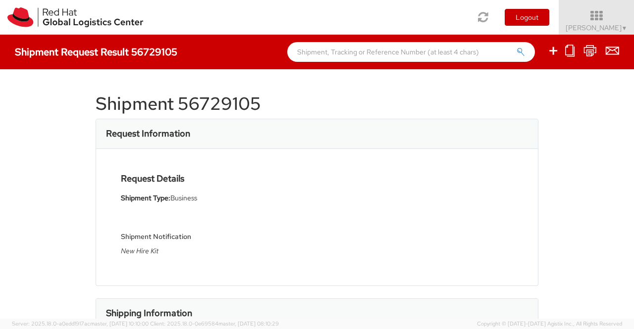
select select
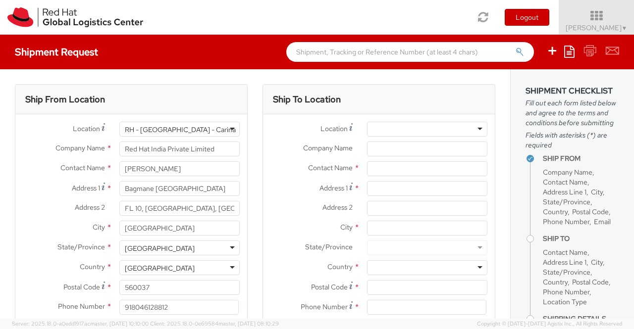
select select "901"
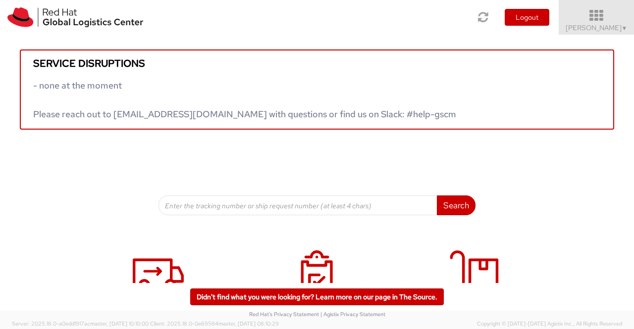
click at [625, 27] on span "▼" at bounding box center [625, 28] width 6 height 8
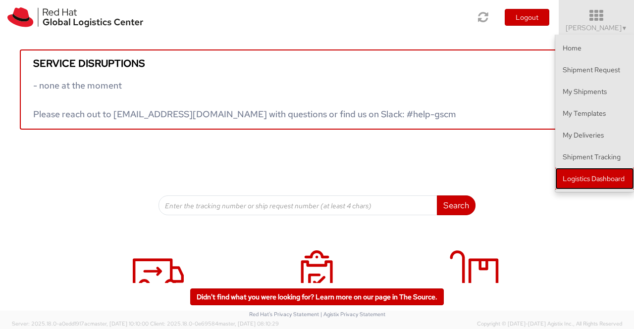
click at [594, 181] on link "Logistics Dashboard" at bounding box center [594, 179] width 79 height 22
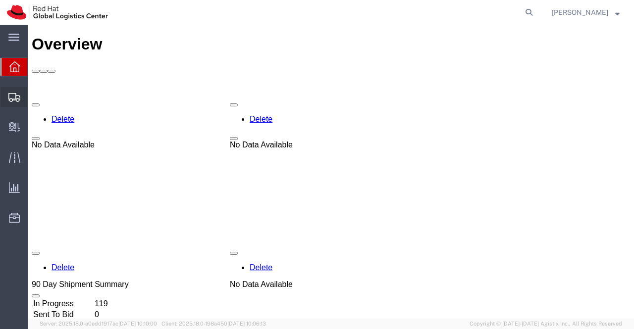
click at [0, 0] on span "Shipment Manager" at bounding box center [0, 0] width 0 height 0
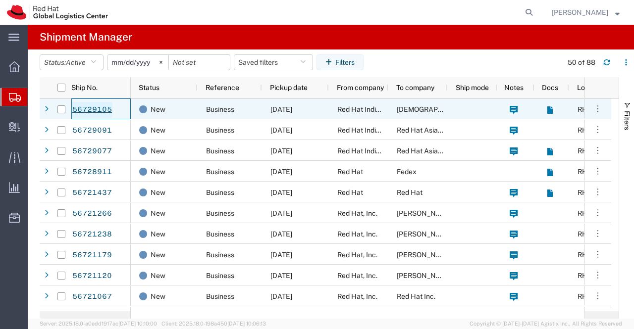
click at [86, 112] on link "56729105" at bounding box center [92, 110] width 41 height 16
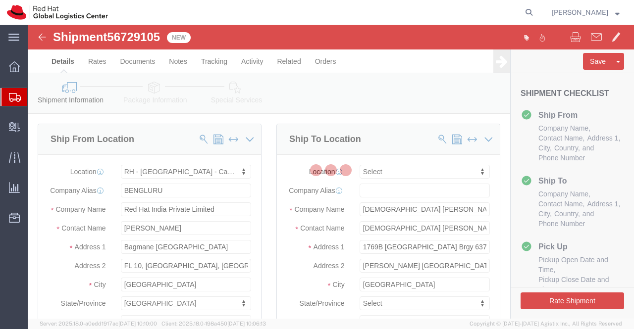
select select "37925"
select select
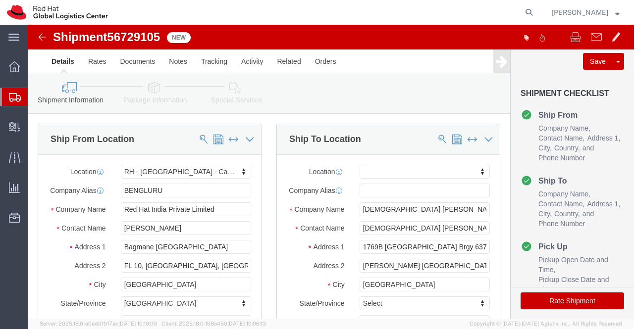
click div "Ship To Location Location My Profile Location [GEOGRAPHIC_DATA] - [GEOGRAPHIC_D…"
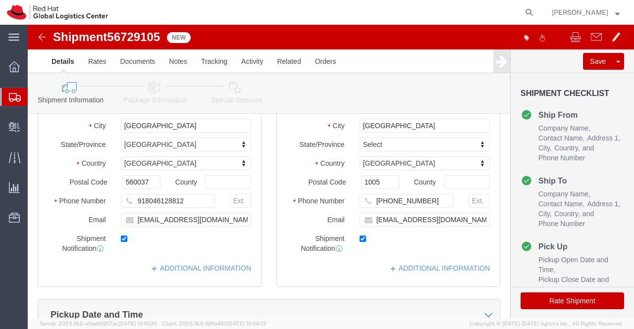
scroll to position [198, 0]
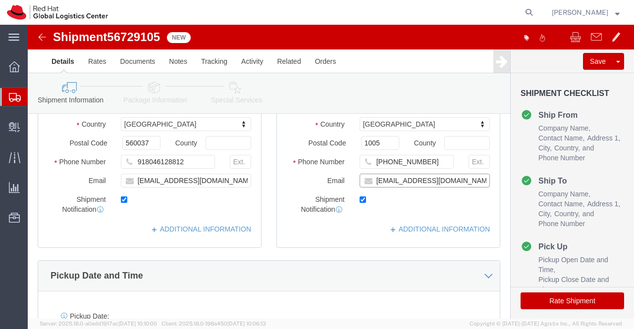
click input "[EMAIL_ADDRESS][DOMAIN_NAME]"
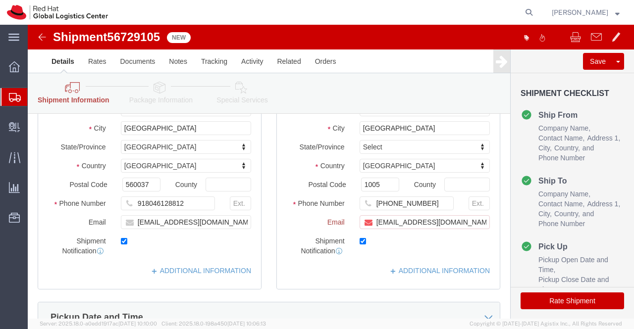
scroll to position [239, 0]
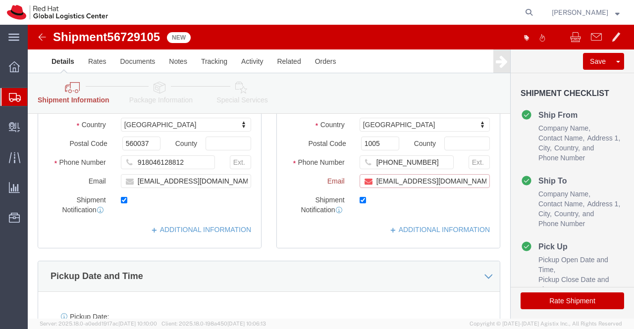
paste input "[EMAIL_ADDRESS][DOMAIN_NAME]"
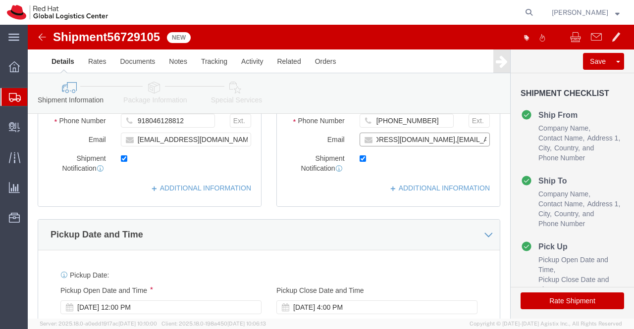
scroll to position [198, 0]
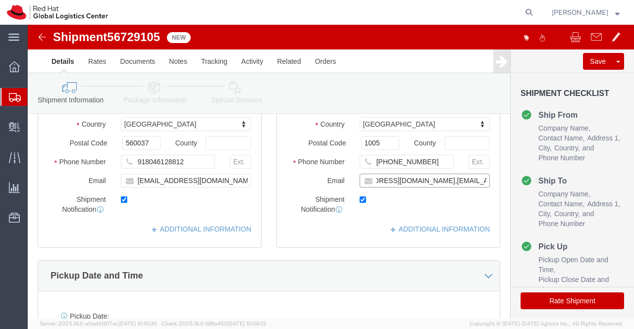
type input "[EMAIL_ADDRESS][DOMAIN_NAME],[EMAIL_ADDRESS][DOMAIN_NAME]"
click div "Pickup Date and Time"
click link "ADDITIONAL INFORMATION"
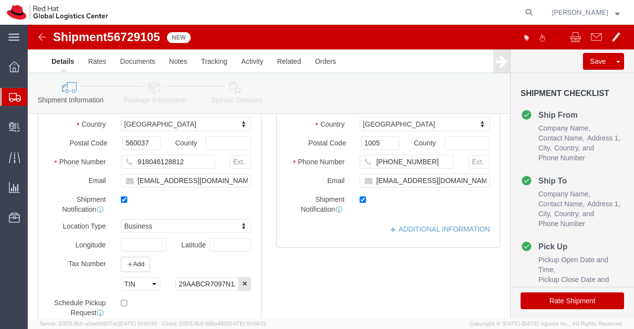
click div "Location My Profile Location [GEOGRAPHIC_DATA] - [GEOGRAPHIC_DATA] - [GEOGRAPHI…"
click link "ADDITIONAL INFORMATION"
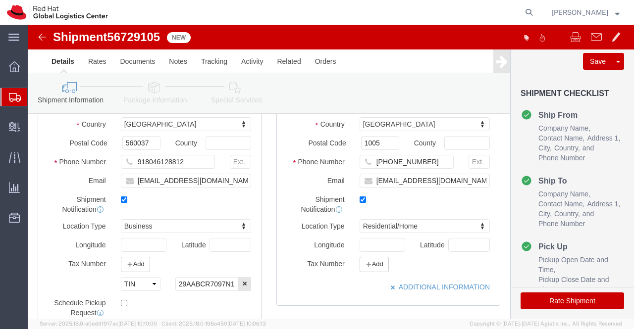
click div "ADDITIONAL INFORMATION"
click icon
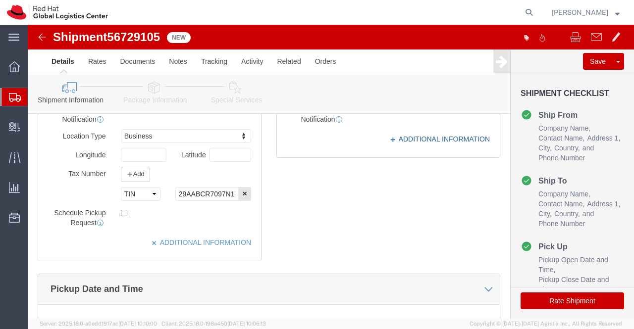
scroll to position [252, 0]
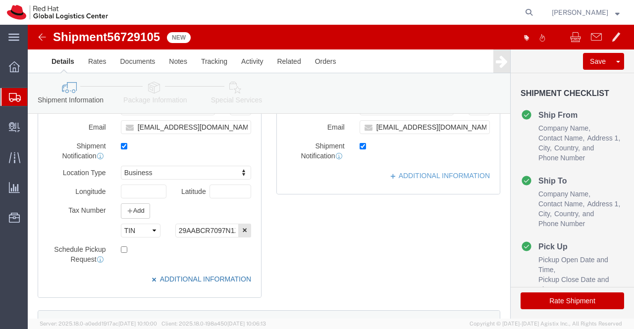
click icon
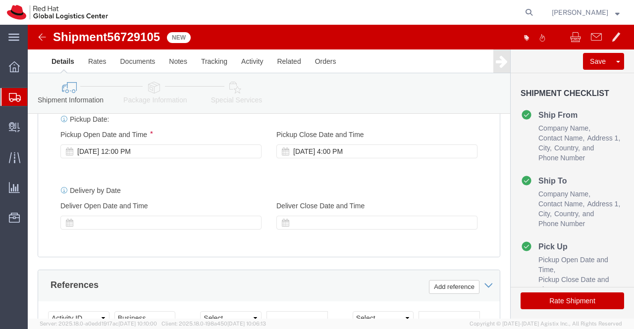
scroll to position [395, 0]
click div "[DATE] 12:00 PM"
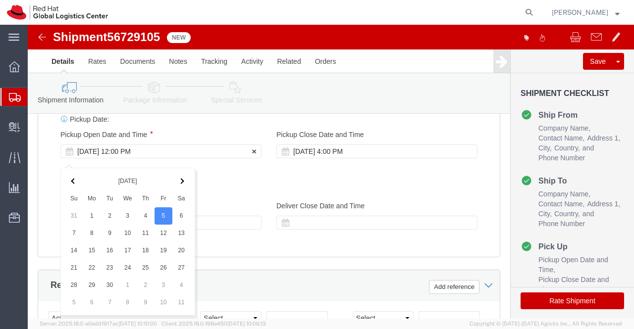
scroll to position [561, 0]
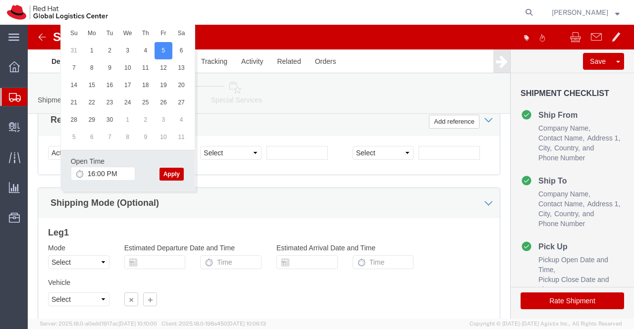
type input "4:00 PM"
click button "Apply"
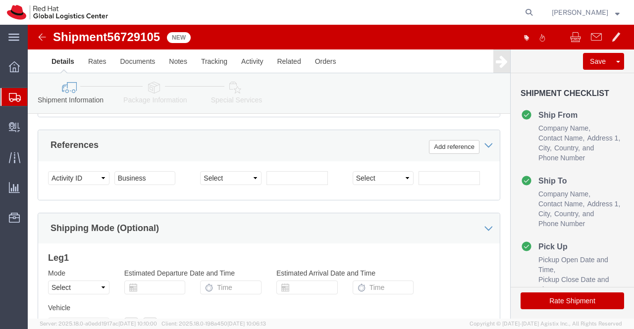
scroll to position [543, 0]
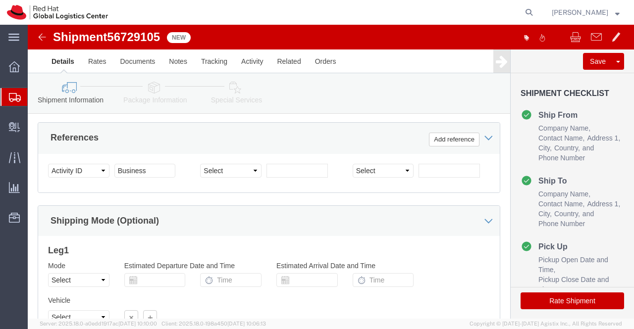
click icon
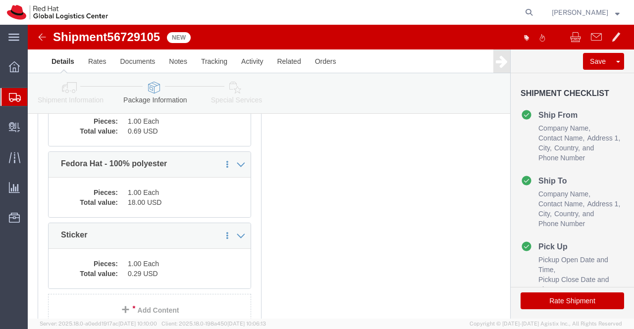
scroll to position [113, 0]
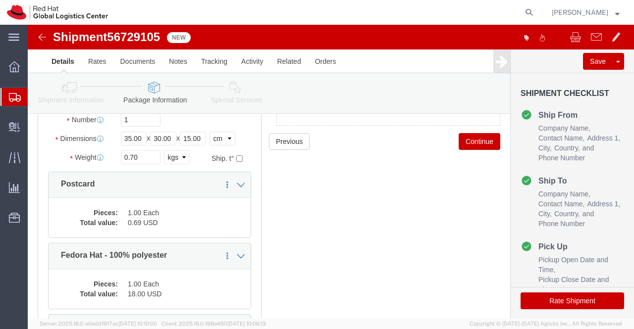
click icon
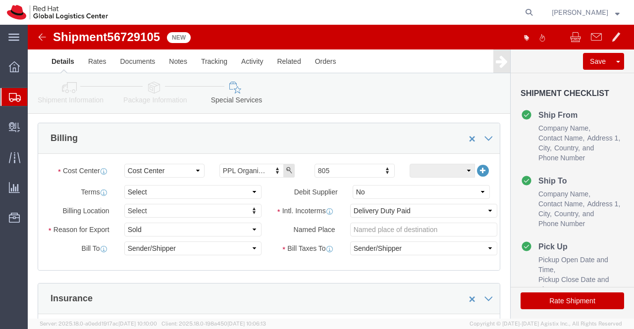
scroll to position [189, 0]
click select "Select Free of Charge Free of Cost NET 30 NET 45 NET 60 See Comment"
select select "FREE_OF_COST"
click select "Select Free of Charge Free of Cost NET 30 NET 45 NET 60 See Comment"
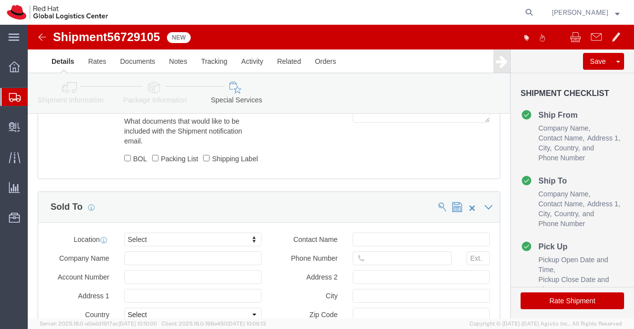
scroll to position [585, 0]
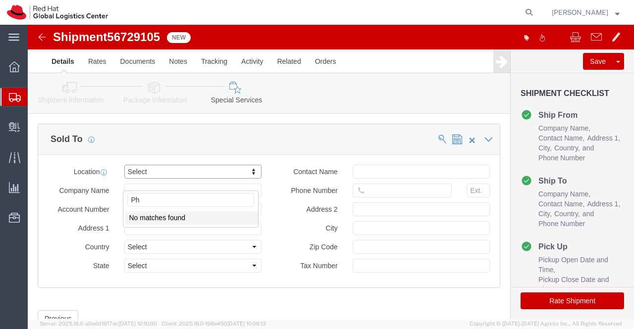
type input "P"
type input "Maka"
click input "text"
paste input "[PHONE_NUMBER]"
type input "[PHONE_NUMBER]"
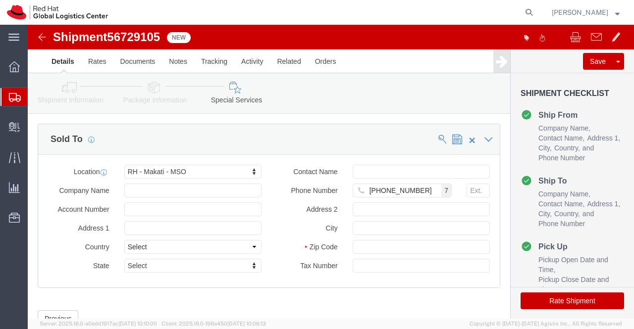
click div "Manage special services Handling Options Documents Options Hold at Location Ret…"
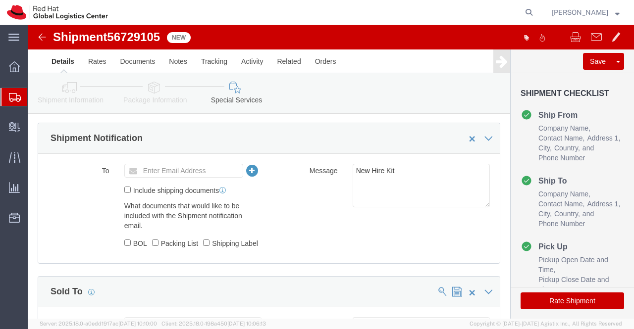
scroll to position [635, 0]
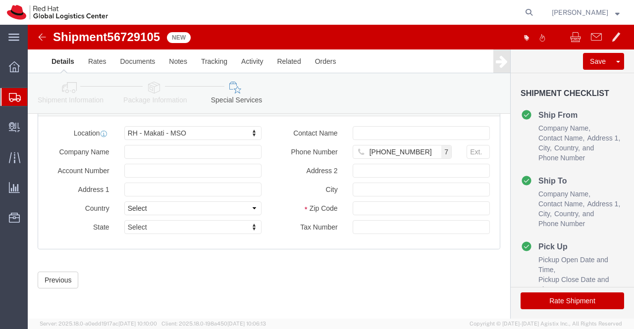
click button "Rate Shipment"
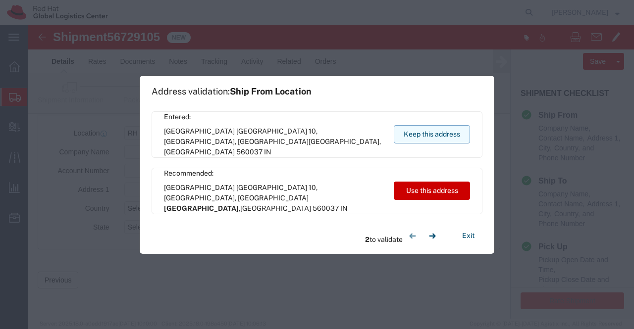
drag, startPoint x: 434, startPoint y: 135, endPoint x: 203, endPoint y: 34, distance: 252.0
click at [434, 135] on button "Keep this address" at bounding box center [432, 134] width 76 height 18
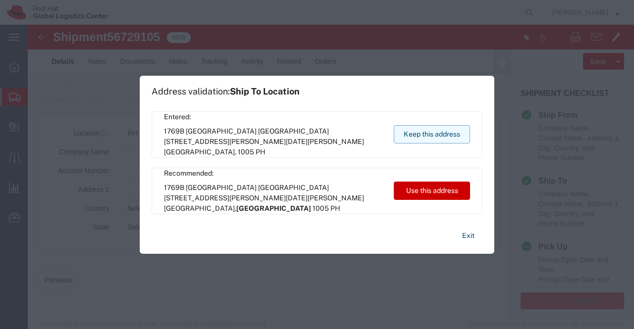
click at [427, 134] on button "Keep this address" at bounding box center [432, 134] width 76 height 18
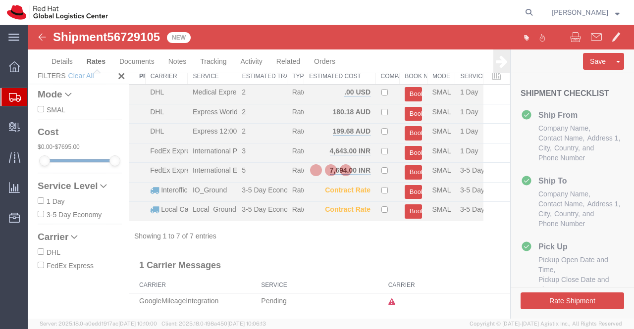
scroll to position [25, 0]
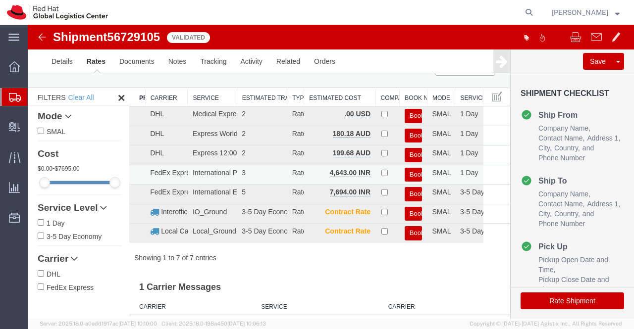
click at [407, 169] on button "Book" at bounding box center [414, 175] width 18 height 14
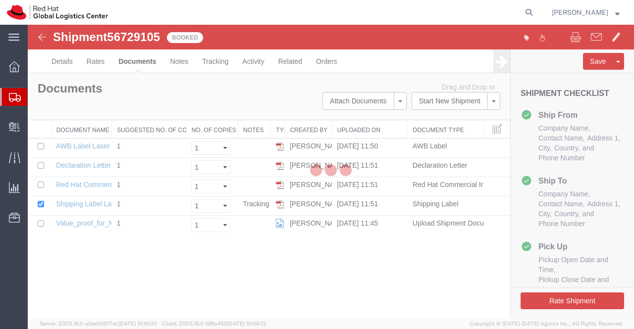
scroll to position [0, 0]
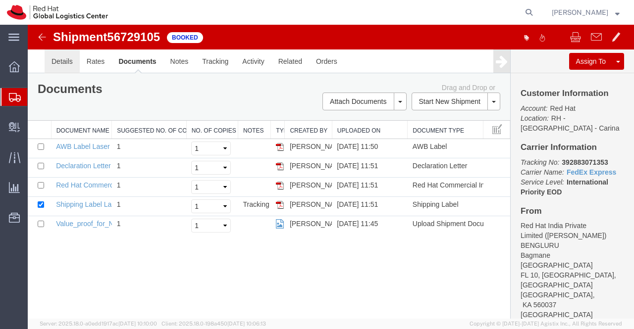
click at [53, 56] on link "Details" at bounding box center [62, 62] width 35 height 24
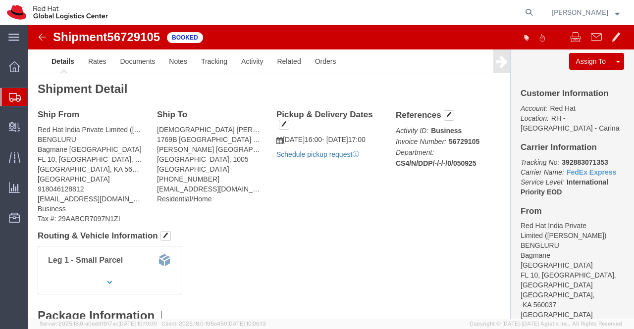
click link "Schedule pickup request"
drag, startPoint x: 528, startPoint y: 137, endPoint x: 576, endPoint y: 137, distance: 48.0
click p "Tracking No: 392883071353 Carrier Name: FedEx Express FedEx Express Service Lev…"
copy b "392883071353"
click div "Ship From Red Hat India Private Limited ([PERSON_NAME]) BENGLURU Bagmane [GEOGR…"
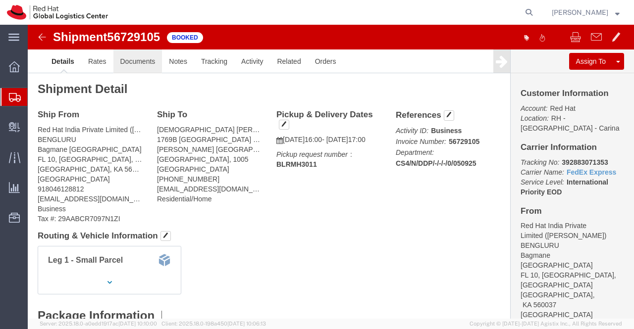
click link "Documents"
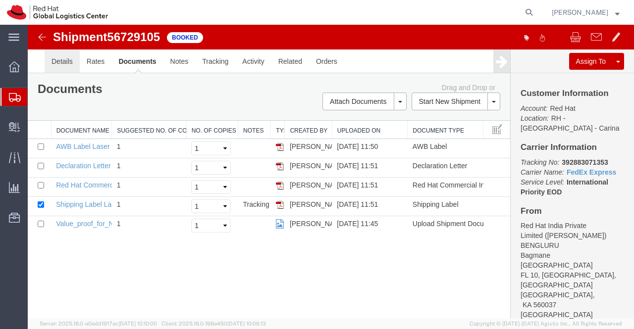
click at [60, 62] on link "Details" at bounding box center [62, 62] width 35 height 24
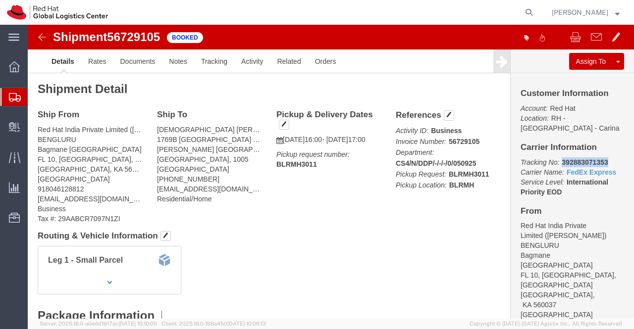
drag, startPoint x: 528, startPoint y: 137, endPoint x: 576, endPoint y: 134, distance: 48.1
click p "Tracking No: 392883071353 Carrier Name: FedEx Express FedEx Express Service Lev…"
copy b "392883071353"
drag, startPoint x: 340, startPoint y: 256, endPoint x: 190, endPoint y: 126, distance: 198.4
click div "Leg 1 - Small Parcel"
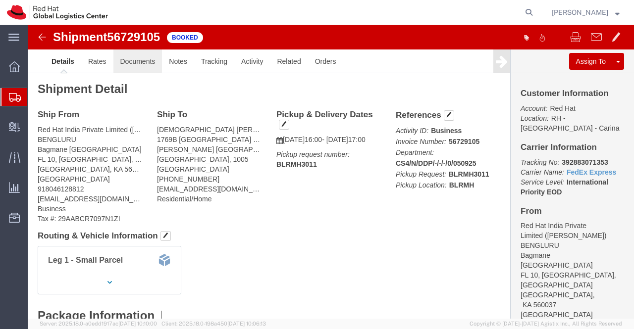
click link "Documents"
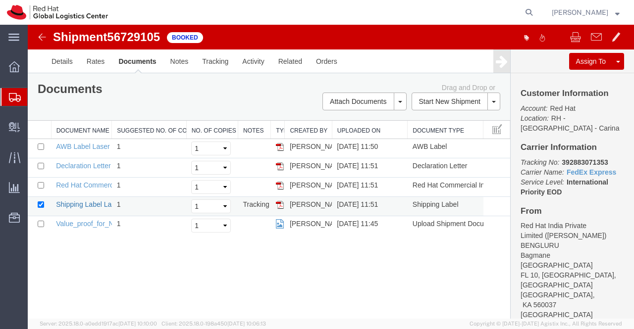
click at [99, 204] on link "Shipping Label Laser" at bounding box center [88, 205] width 65 height 8
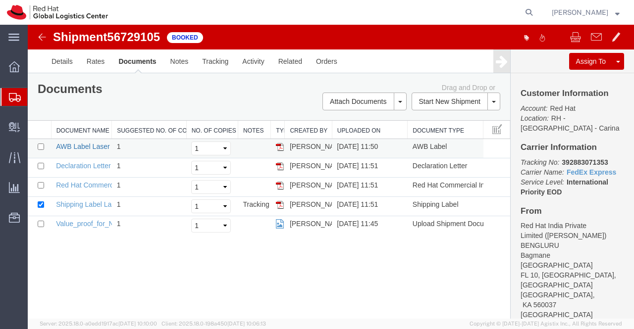
click at [80, 148] on link "AWB Label Laser" at bounding box center [82, 147] width 53 height 8
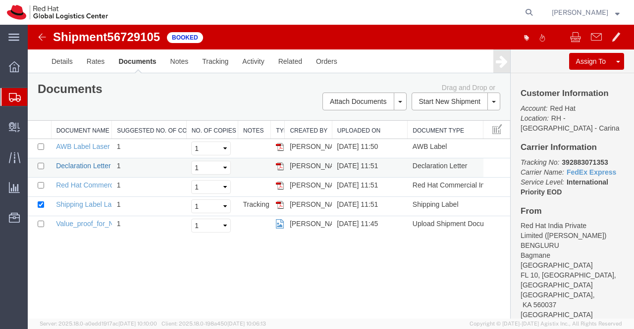
click at [63, 167] on link "Declaration Letter" at bounding box center [83, 166] width 55 height 8
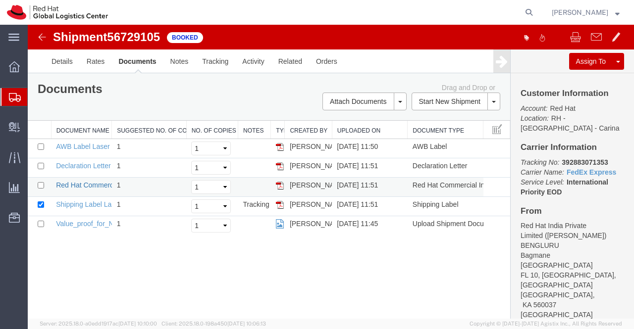
click at [86, 183] on link "Red Hat Commercial Invoice" at bounding box center [100, 185] width 88 height 8
click at [53, 59] on link "Details" at bounding box center [62, 62] width 35 height 24
